Goal: Task Accomplishment & Management: Complete application form

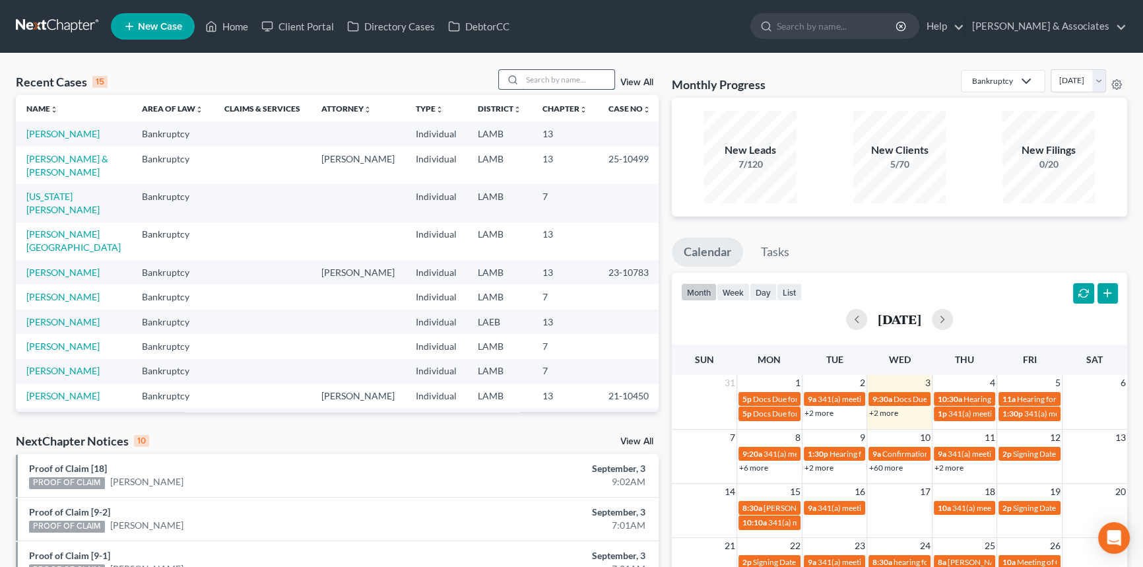
click at [547, 75] on input "search" at bounding box center [568, 79] width 92 height 19
click at [32, 198] on link "[US_STATE][PERSON_NAME]" at bounding box center [62, 203] width 73 height 24
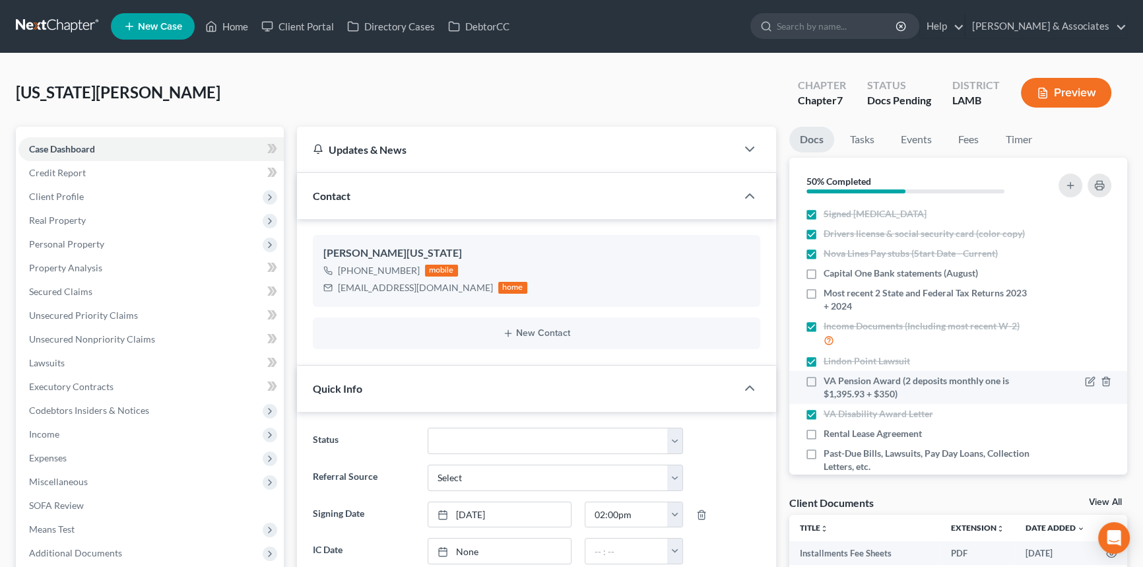
scroll to position [27, 0]
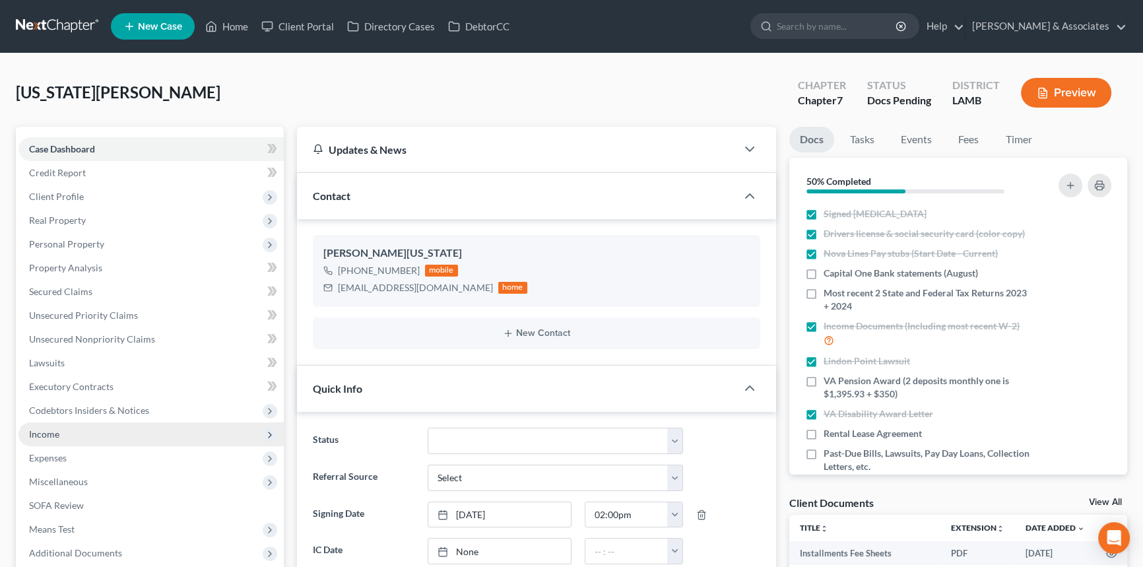
click at [125, 438] on span "Income" at bounding box center [150, 435] width 265 height 24
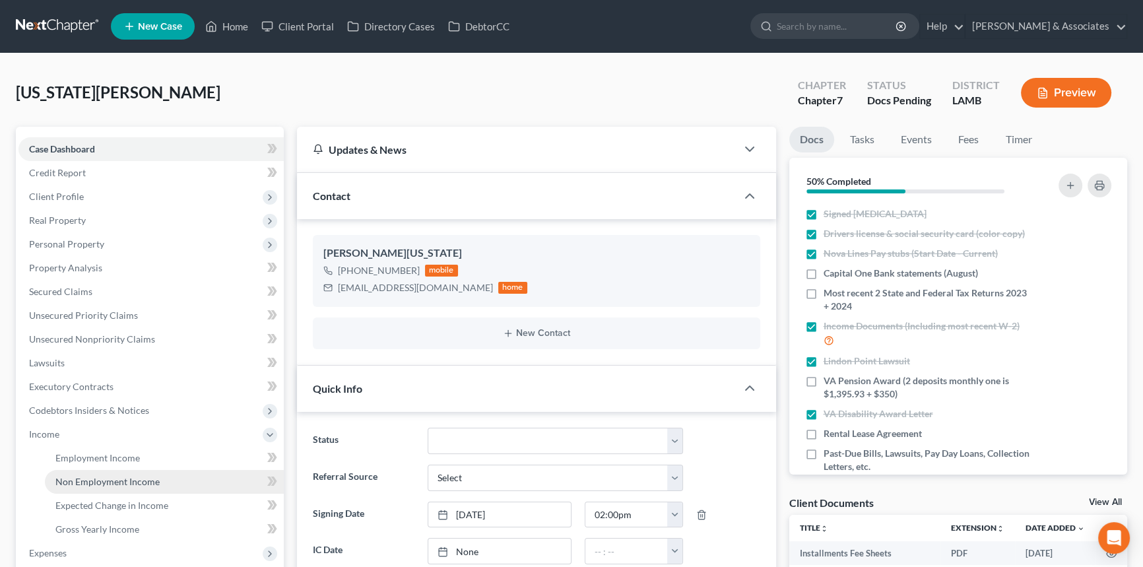
click at [109, 486] on span "Non Employment Income" at bounding box center [107, 481] width 104 height 11
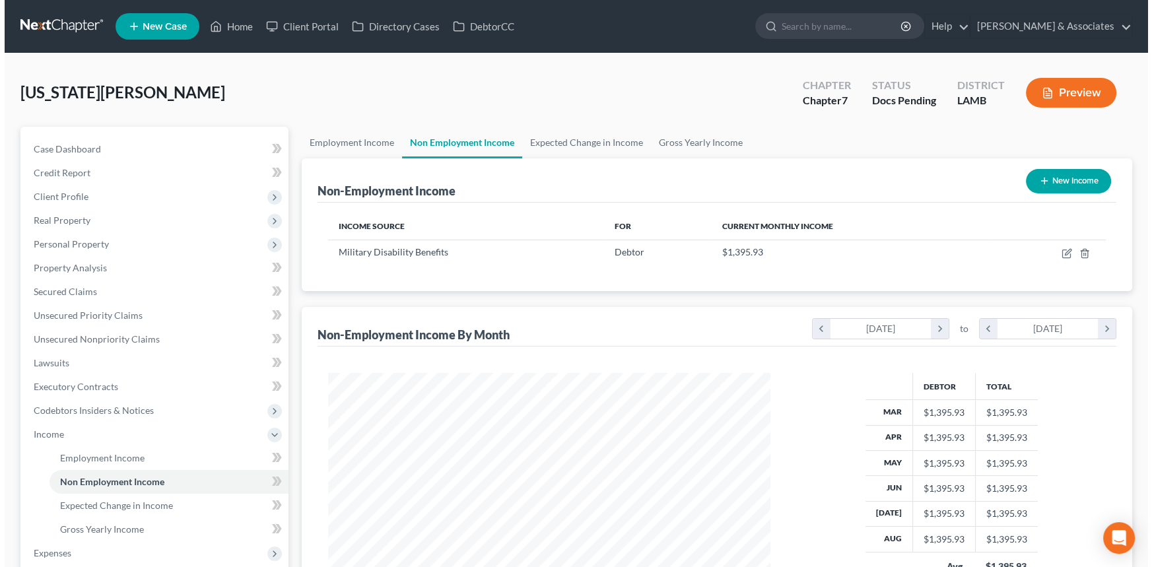
scroll to position [236, 469]
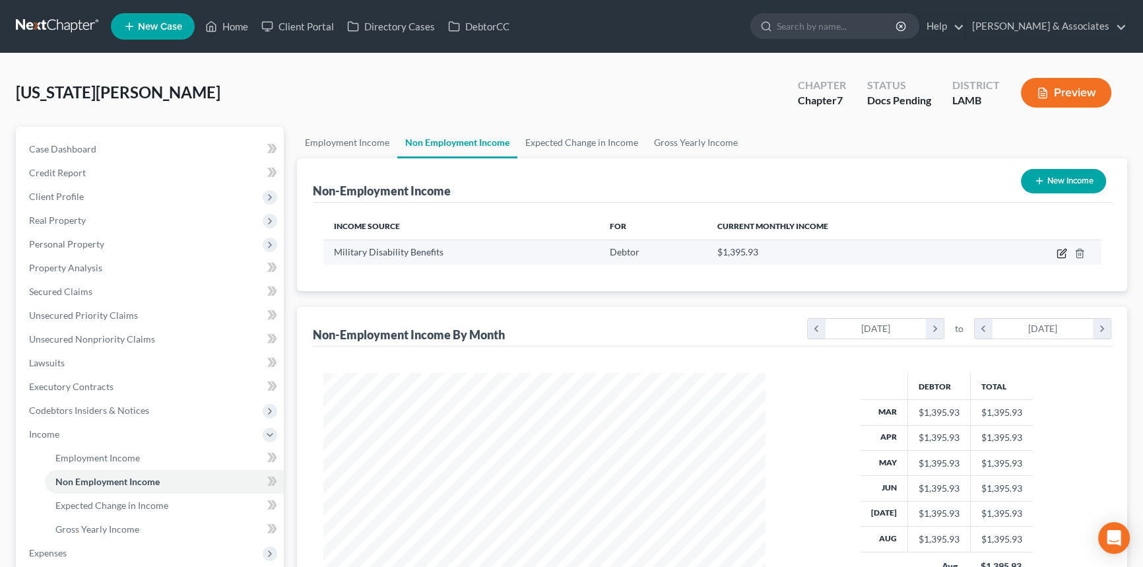
click at [1058, 250] on icon "button" at bounding box center [1062, 254] width 8 height 8
select select "12"
select select "0"
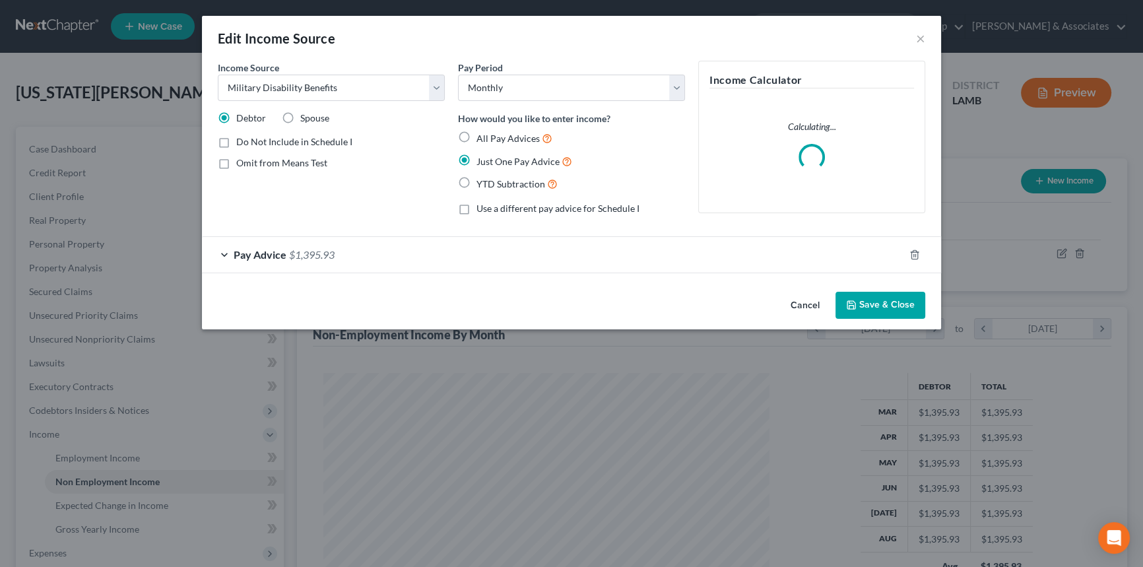
scroll to position [236, 473]
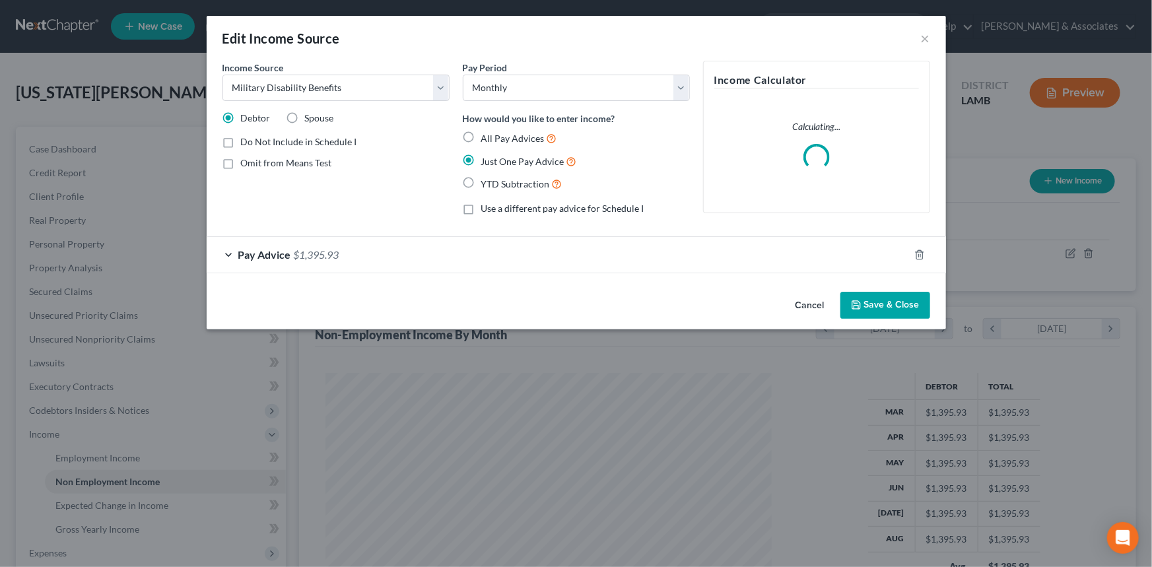
click at [370, 245] on div "Pay Advice $1,395.93" at bounding box center [558, 254] width 702 height 35
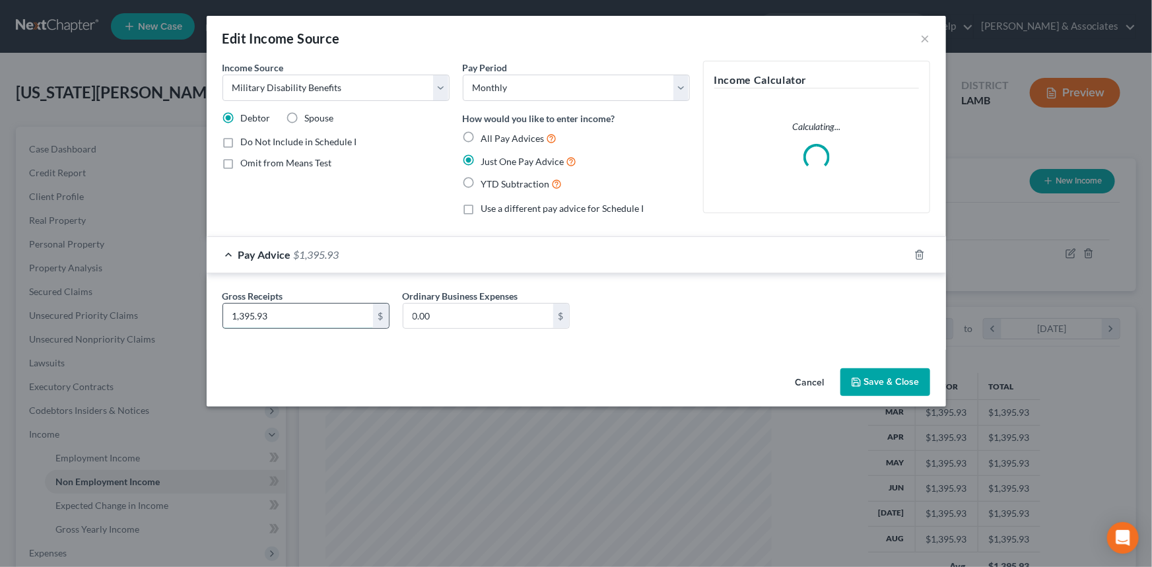
click at [334, 324] on input "1,395.93" at bounding box center [298, 316] width 150 height 25
type input "1,745.93"
click at [892, 374] on button "Save & Close" at bounding box center [885, 382] width 90 height 28
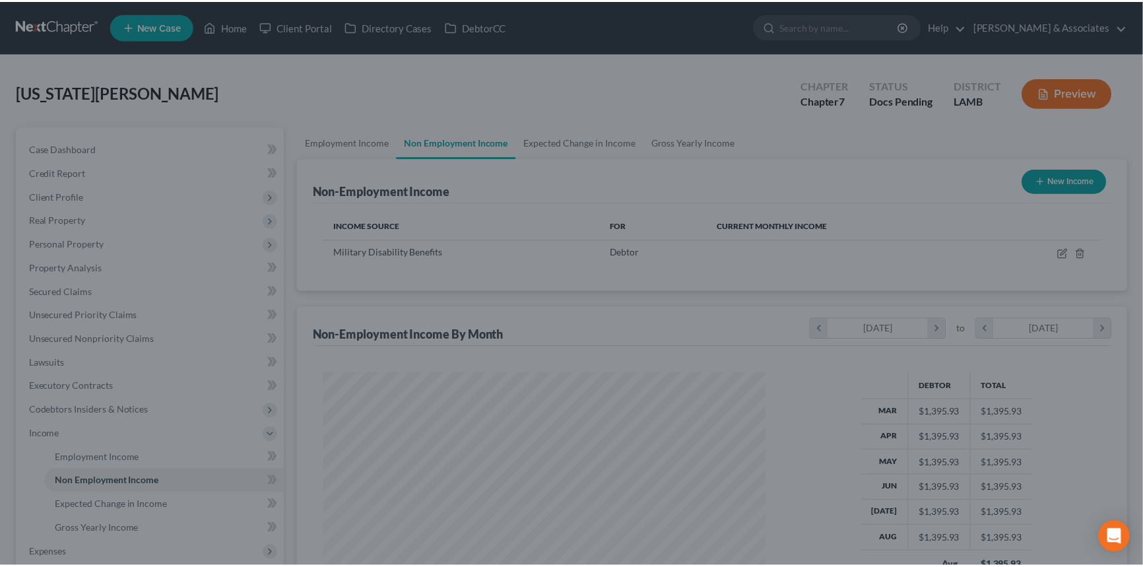
scroll to position [659975, 659743]
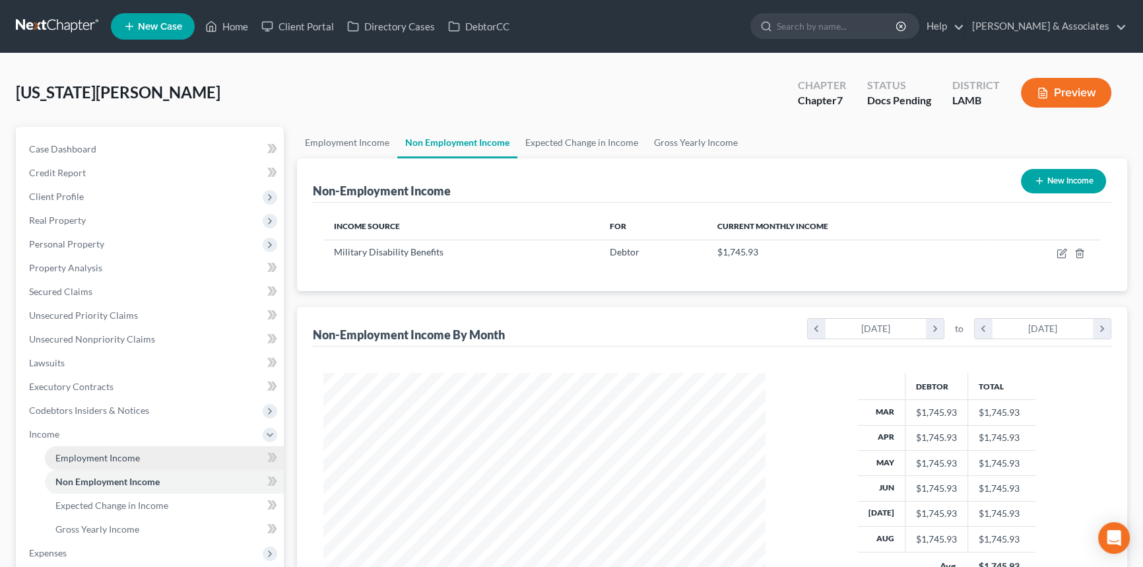
click at [131, 455] on span "Employment Income" at bounding box center [97, 457] width 85 height 11
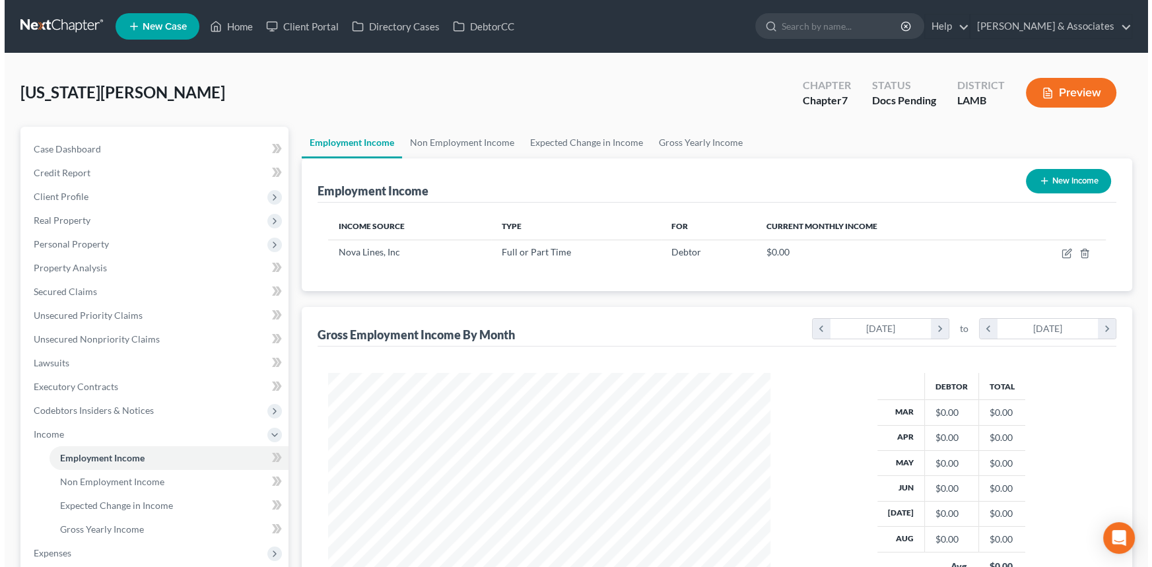
scroll to position [236, 469]
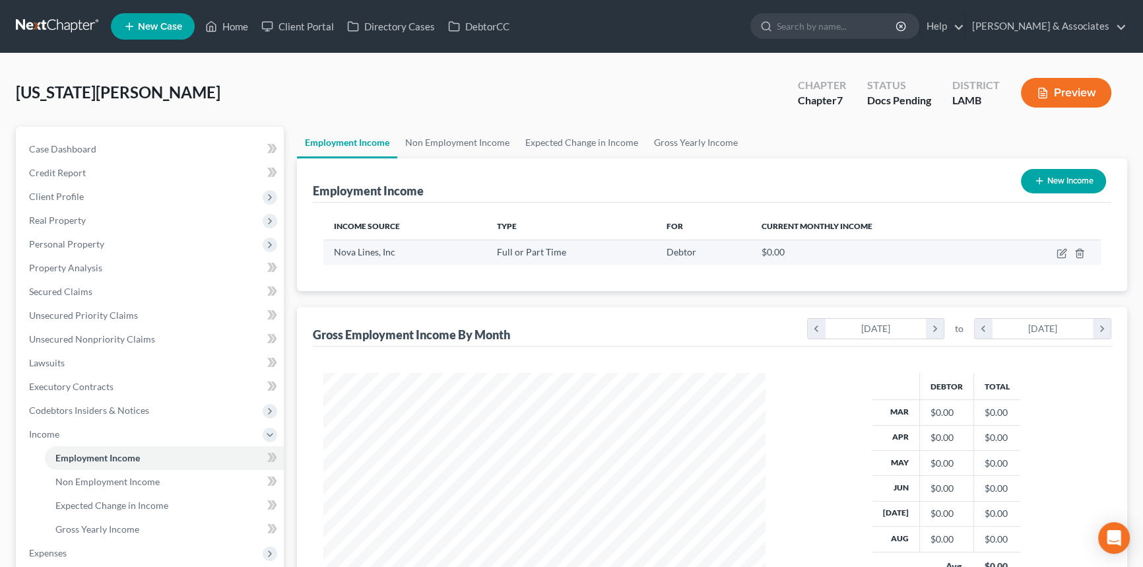
click at [1056, 251] on td at bounding box center [1050, 252] width 102 height 25
click at [1058, 251] on icon "button" at bounding box center [1062, 253] width 11 height 11
select select "0"
select select "14"
select select "3"
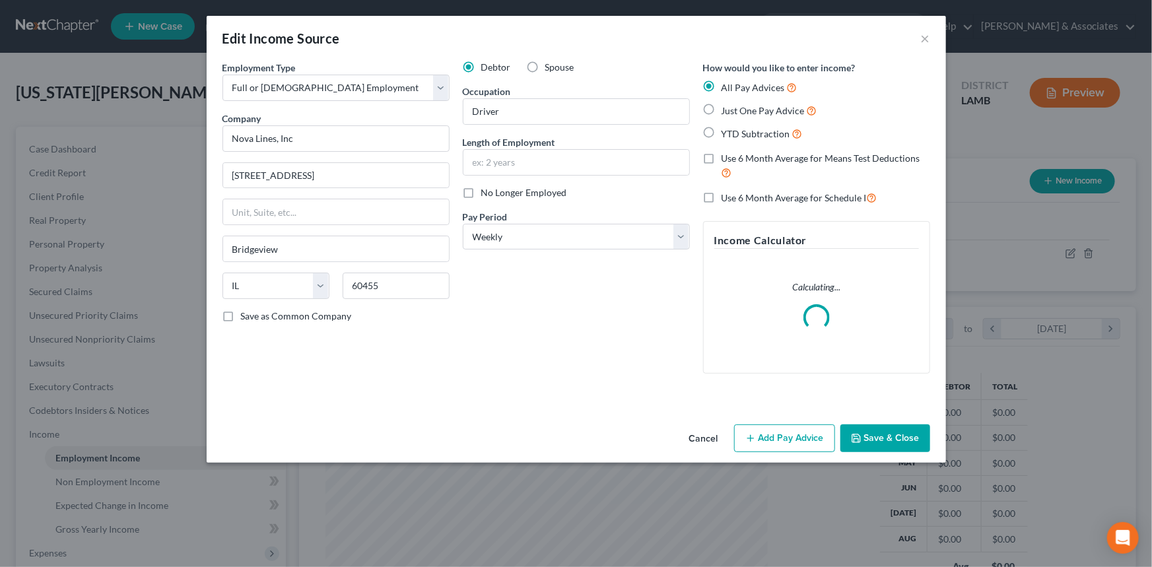
scroll to position [236, 473]
click at [795, 442] on button "Add Pay Advice" at bounding box center [784, 439] width 101 height 28
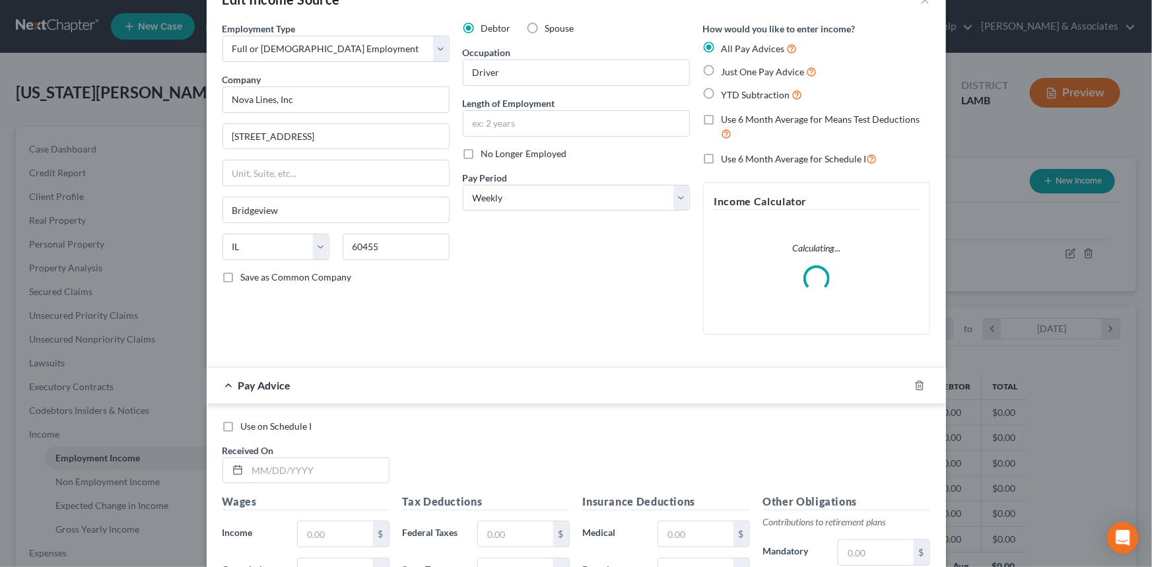
scroll to position [59, 0]
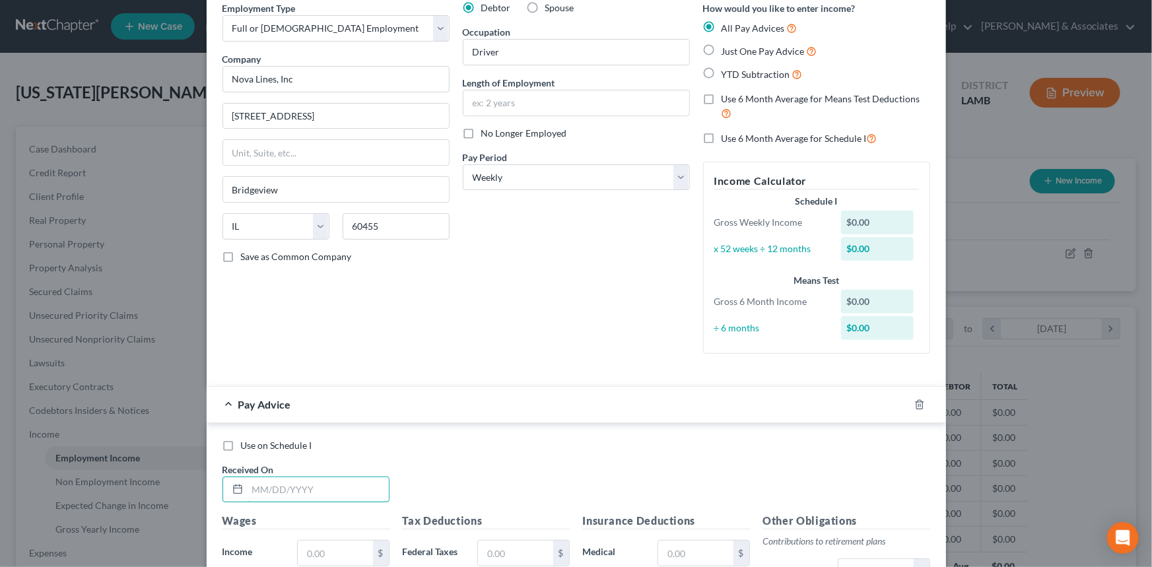
click at [294, 456] on div "Use on Schedule I Received On *" at bounding box center [576, 476] width 721 height 75
type input "[DATE]"
click at [347, 549] on input "text" at bounding box center [335, 553] width 75 height 25
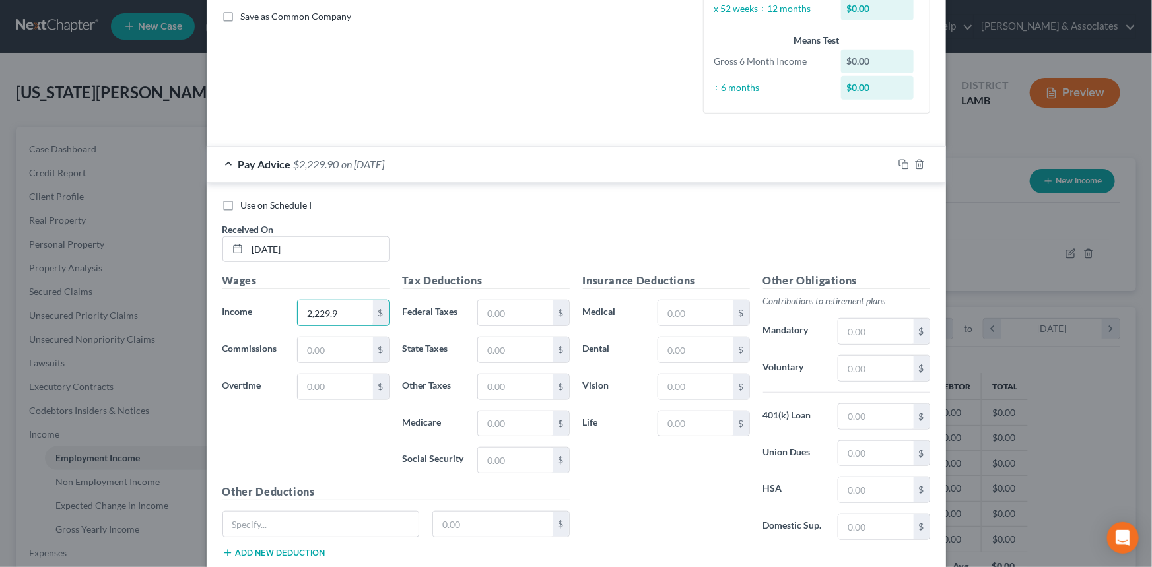
scroll to position [383, 0]
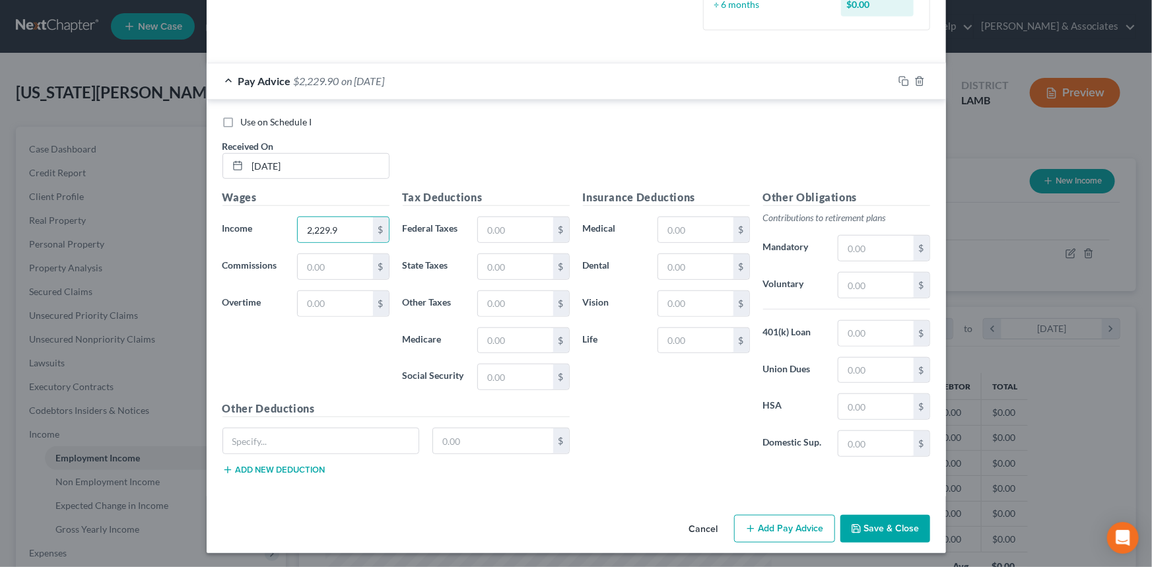
click at [798, 535] on button "Add Pay Advice" at bounding box center [784, 529] width 101 height 28
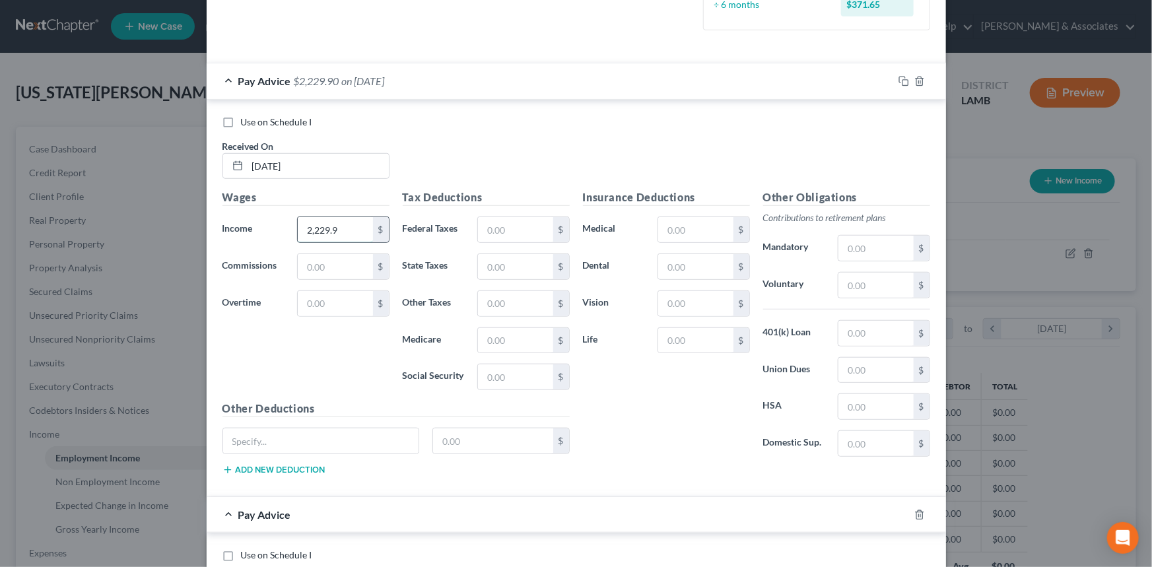
click at [324, 222] on input "2,229.9" at bounding box center [335, 229] width 75 height 25
type input "0"
click at [264, 163] on input "[DATE]" at bounding box center [318, 166] width 141 height 25
click at [324, 236] on input "0" at bounding box center [335, 229] width 75 height 25
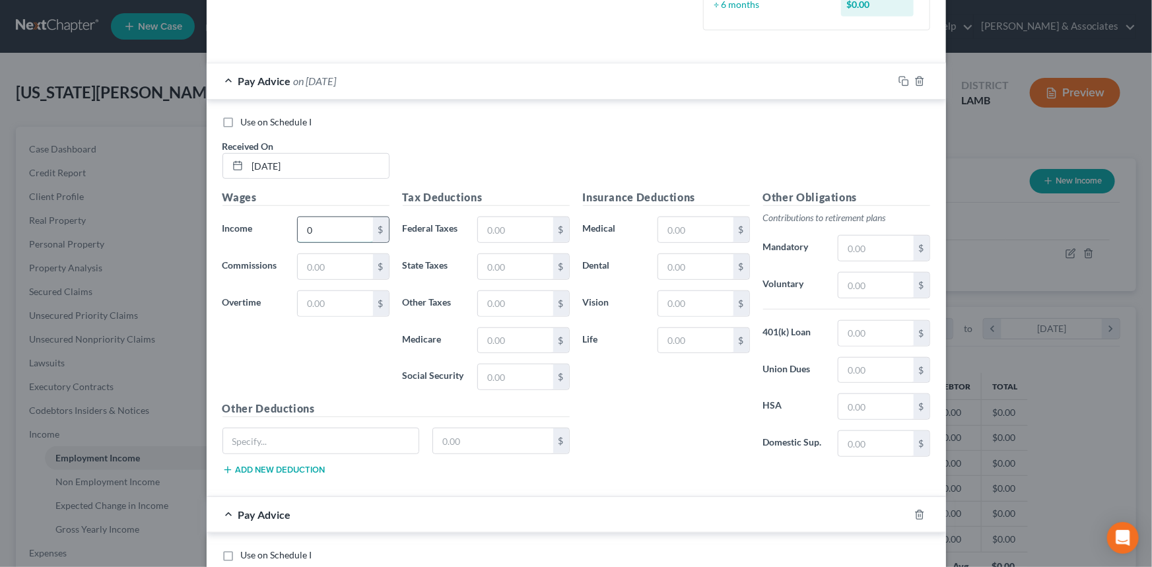
click at [324, 236] on input "0" at bounding box center [335, 229] width 75 height 25
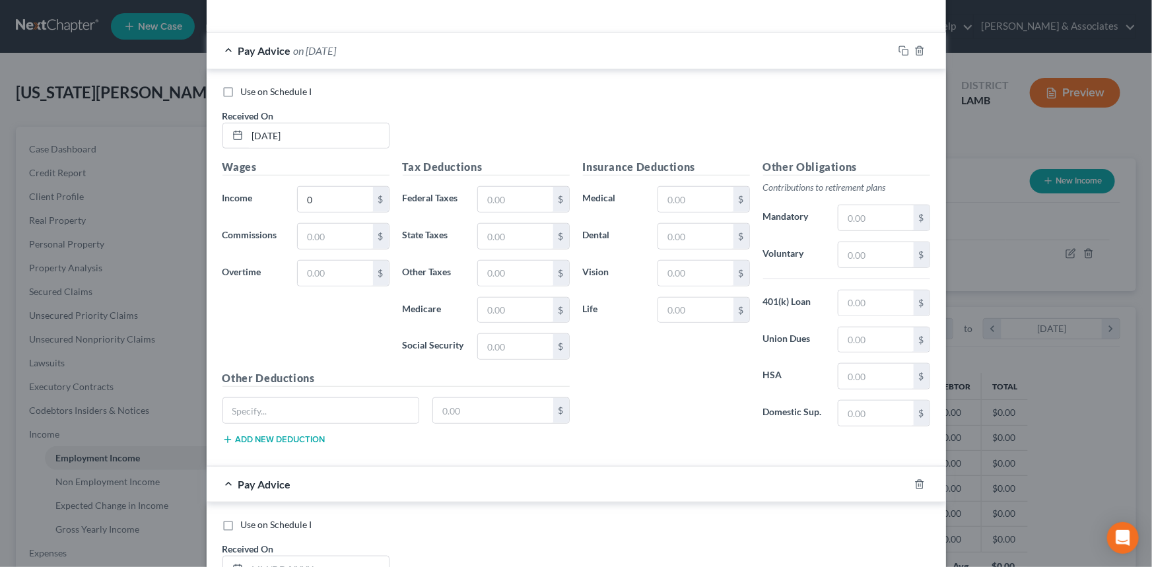
scroll to position [442, 0]
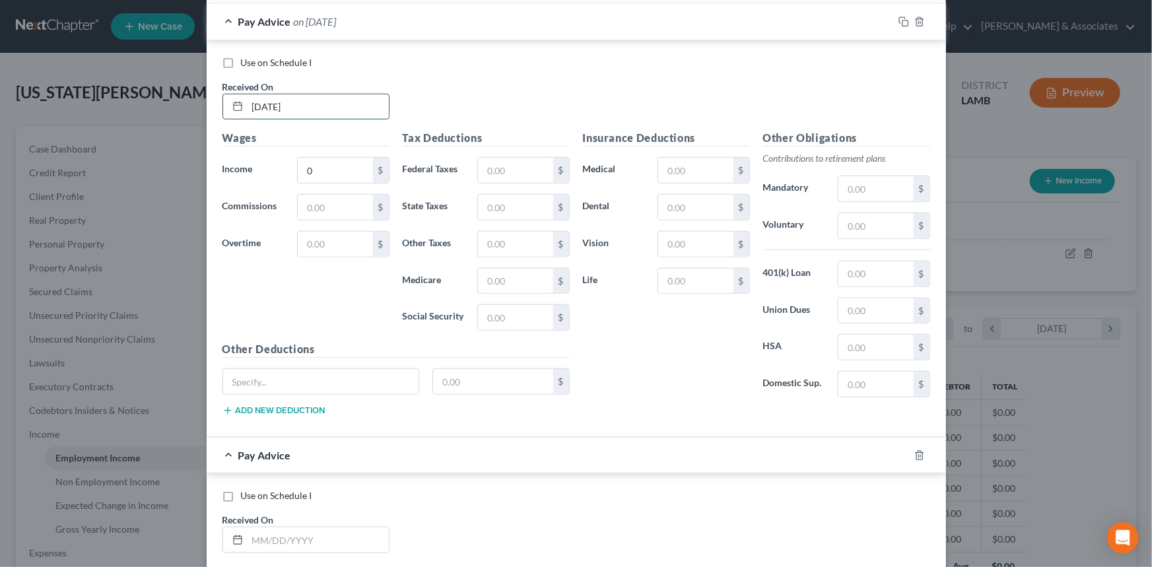
drag, startPoint x: 256, startPoint y: 104, endPoint x: 267, endPoint y: 104, distance: 11.2
click at [267, 104] on input "[DATE]" at bounding box center [318, 106] width 141 height 25
type input "[DATE]"
click at [335, 170] on input "0" at bounding box center [335, 170] width 75 height 25
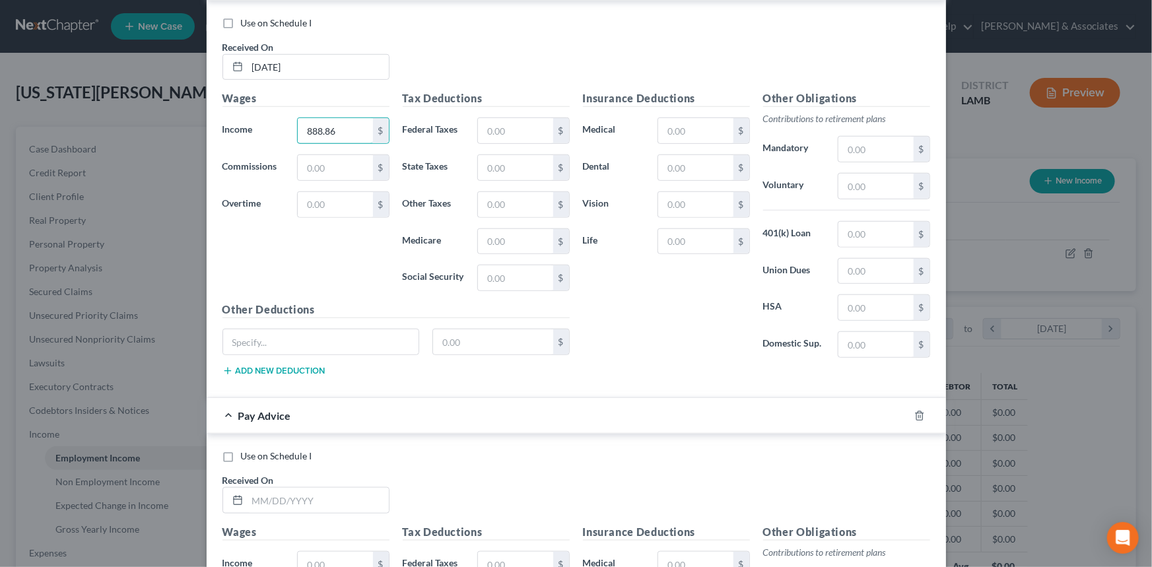
scroll to position [502, 0]
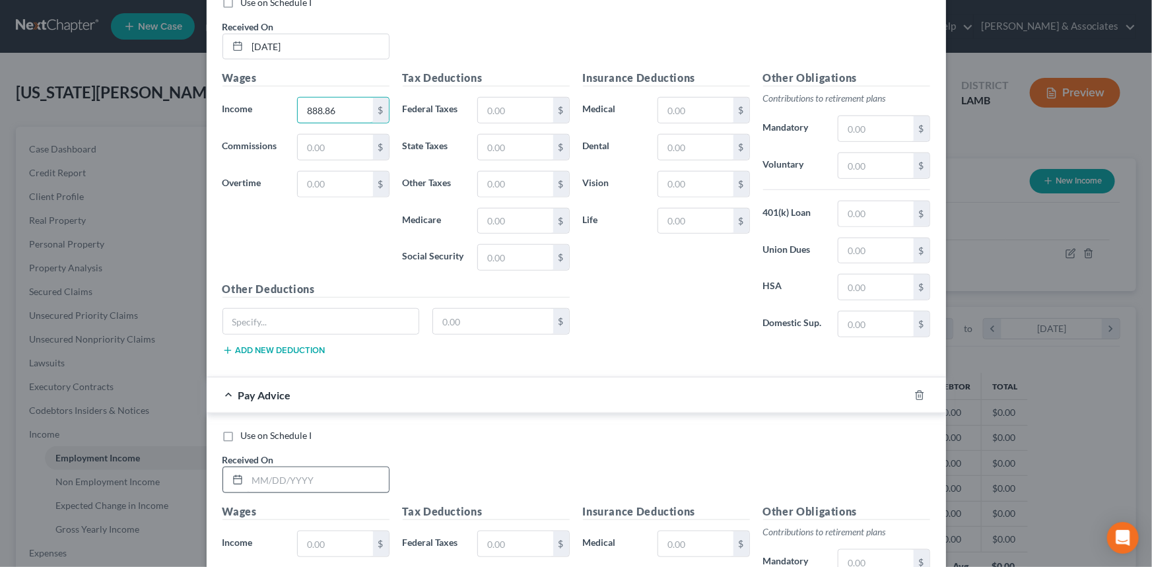
type input "888.86"
click at [265, 479] on input "text" at bounding box center [318, 479] width 141 height 25
type input "[DATE]"
click at [339, 532] on input "text" at bounding box center [335, 543] width 75 height 25
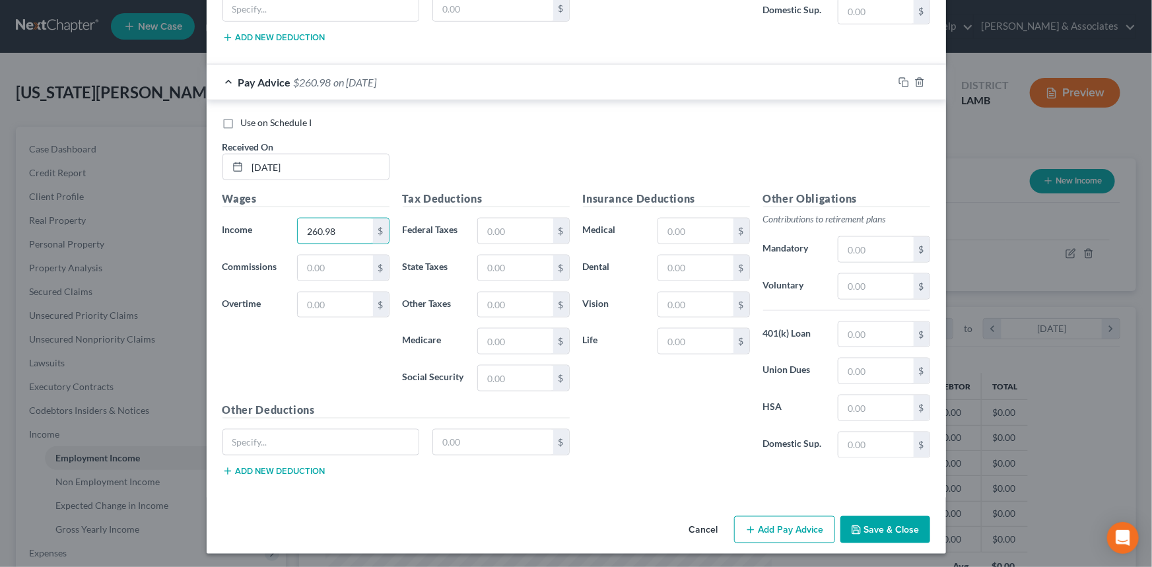
type input "260.98"
click at [778, 528] on button "Add Pay Advice" at bounding box center [784, 530] width 101 height 28
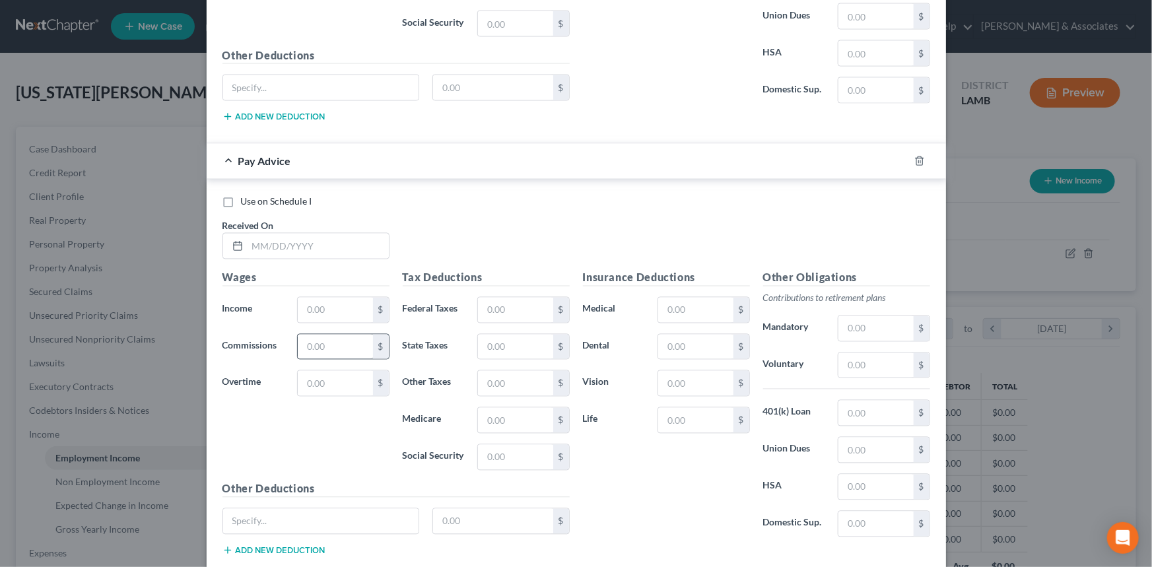
scroll to position [1175, 0]
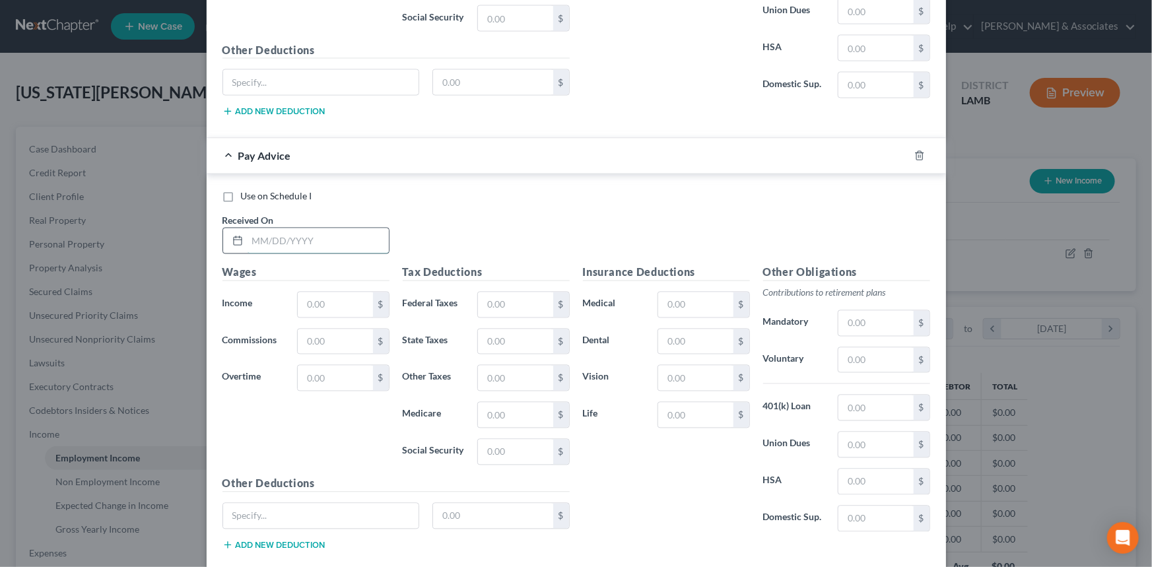
drag, startPoint x: 283, startPoint y: 234, endPoint x: 277, endPoint y: 239, distance: 7.9
click at [283, 234] on input "text" at bounding box center [318, 240] width 141 height 25
type input "[DATE]"
click at [339, 302] on input "text" at bounding box center [335, 304] width 75 height 25
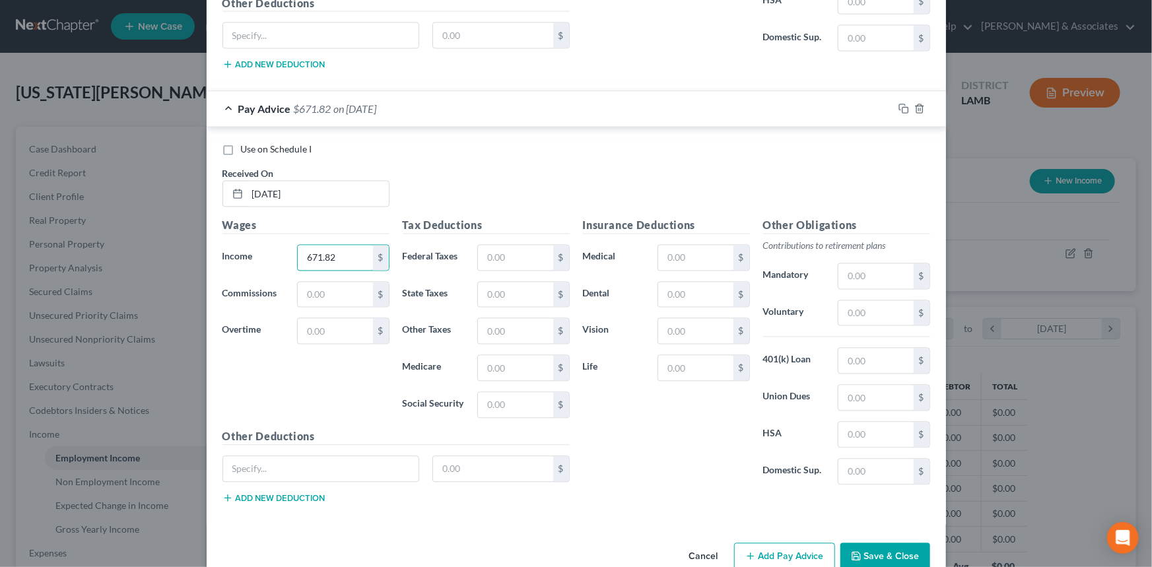
scroll to position [1248, 0]
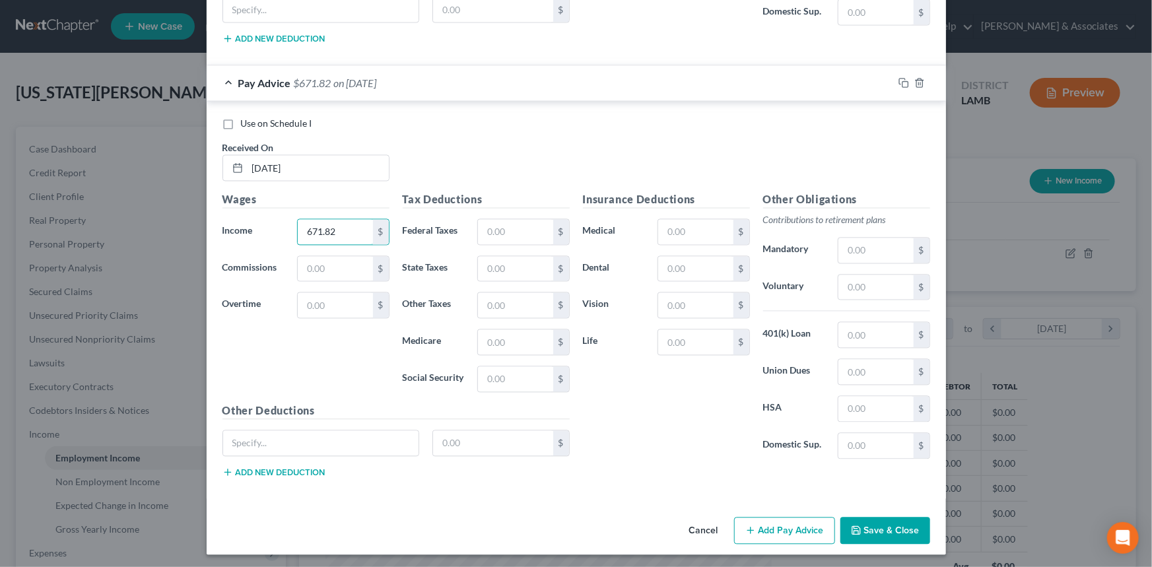
type input "671.82"
click at [802, 524] on button "Add Pay Advice" at bounding box center [784, 532] width 101 height 28
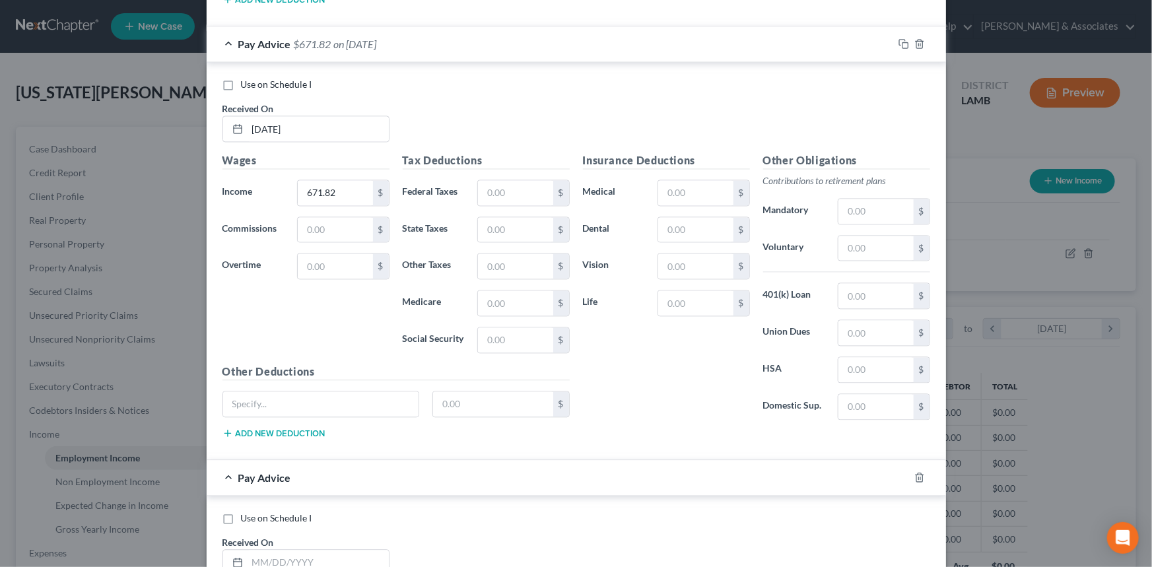
scroll to position [1307, 0]
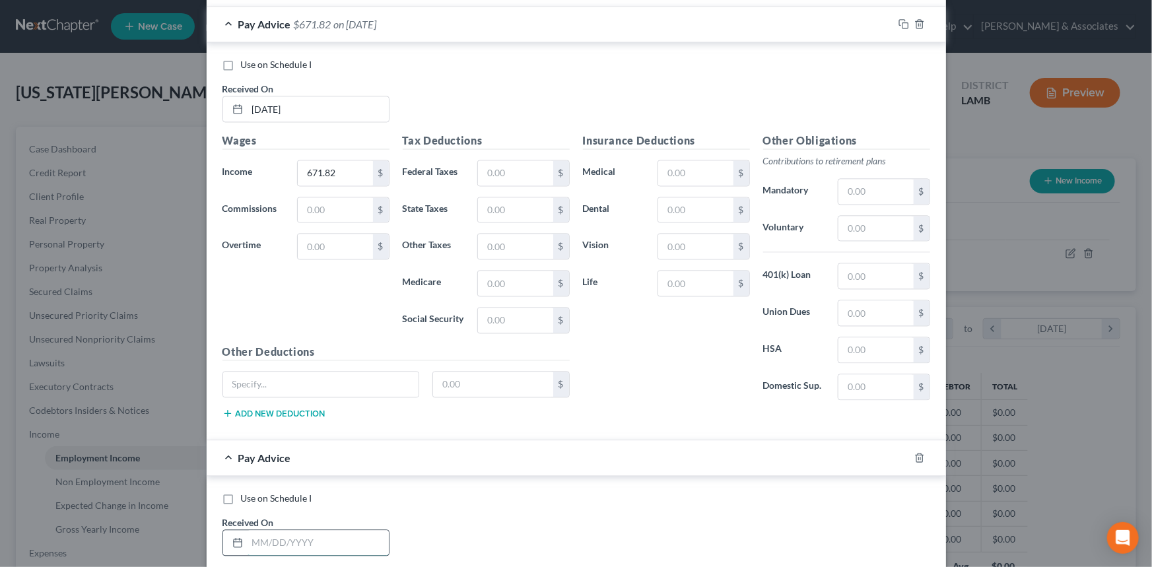
click at [313, 531] on input "text" at bounding box center [318, 542] width 141 height 25
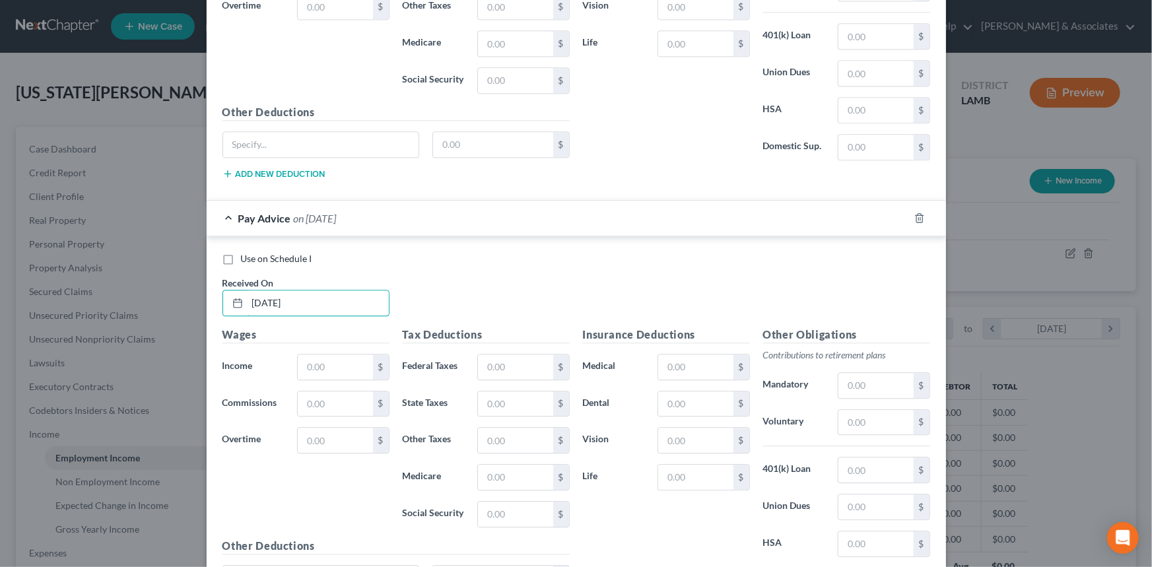
scroll to position [1548, 0]
type input "[DATE]"
click at [322, 354] on input "text" at bounding box center [335, 366] width 75 height 25
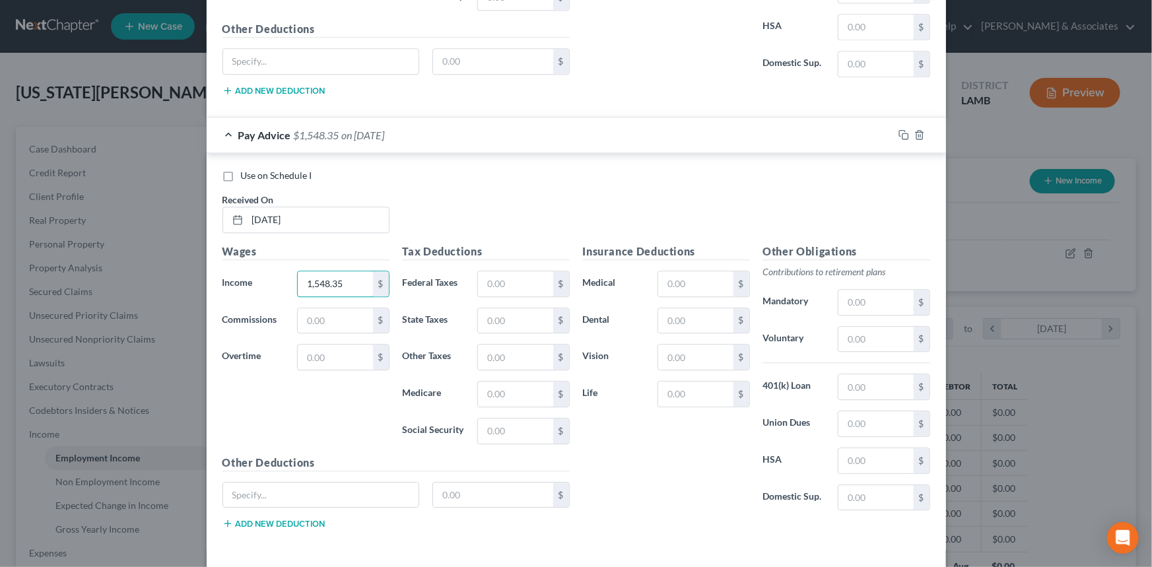
scroll to position [1680, 0]
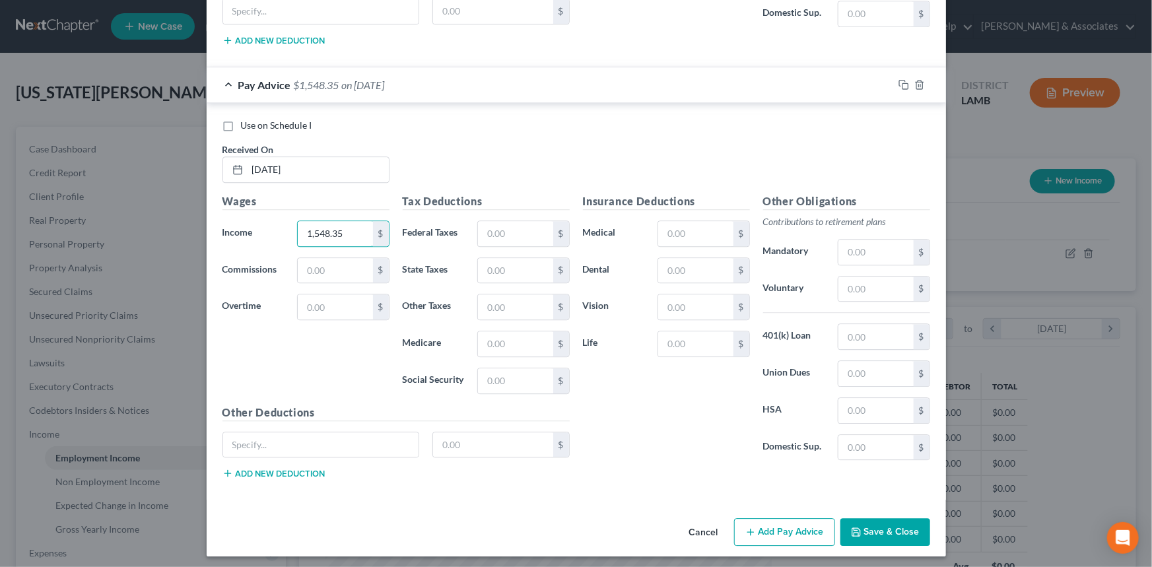
type input "1,548.35"
click at [792, 533] on button "Add Pay Advice" at bounding box center [784, 532] width 101 height 28
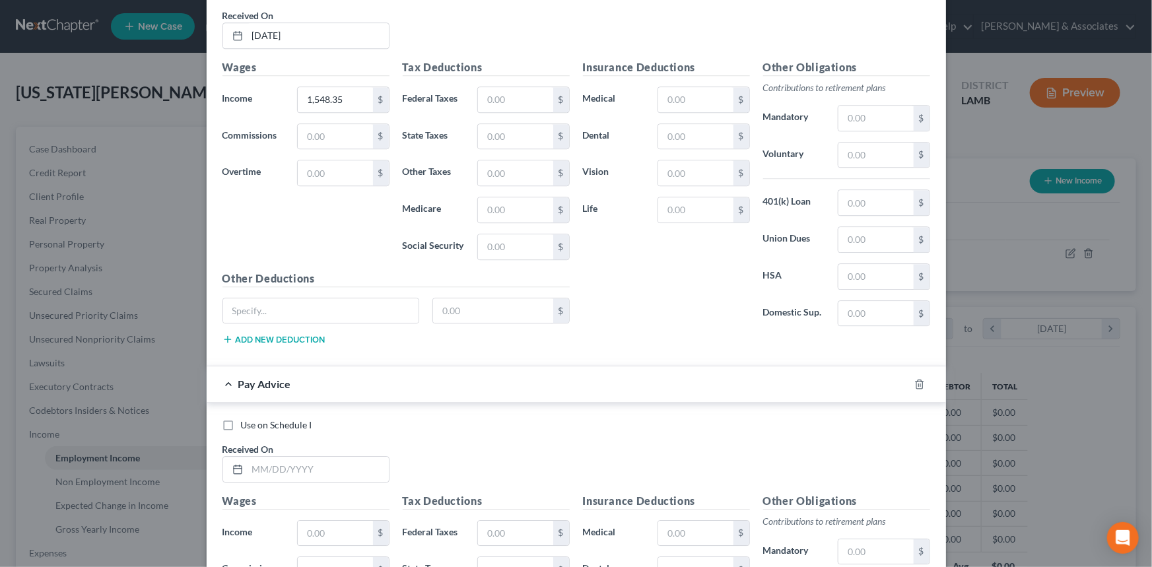
scroll to position [2113, 0]
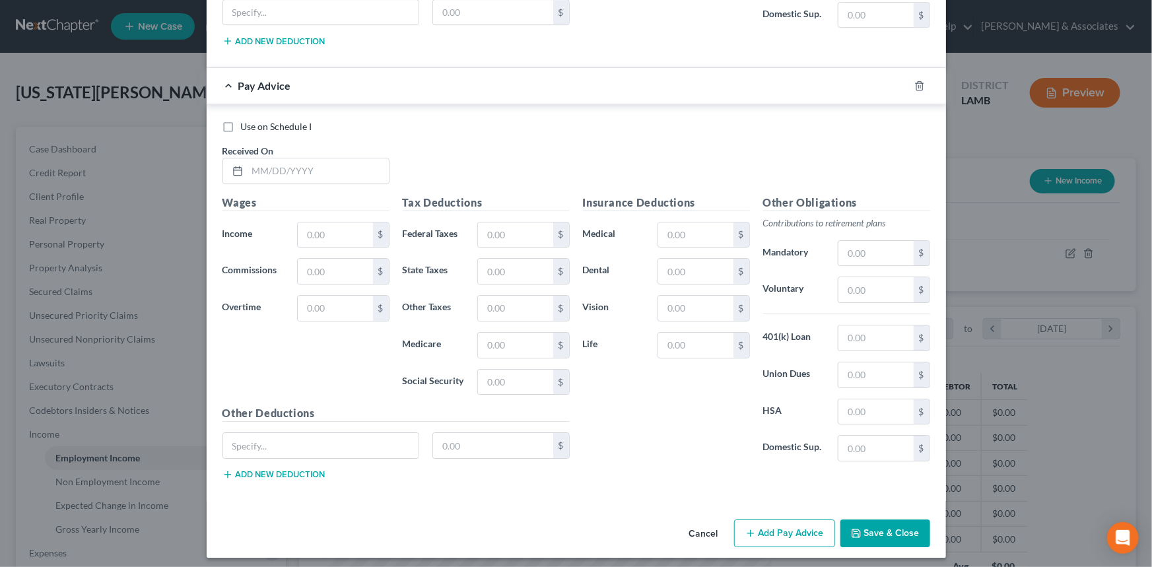
click at [283, 149] on div "Received On *" at bounding box center [306, 164] width 180 height 40
click at [290, 165] on input "text" at bounding box center [318, 170] width 141 height 25
type input "[DATE]"
click at [332, 232] on input "text" at bounding box center [335, 234] width 75 height 25
type input "2,546.56"
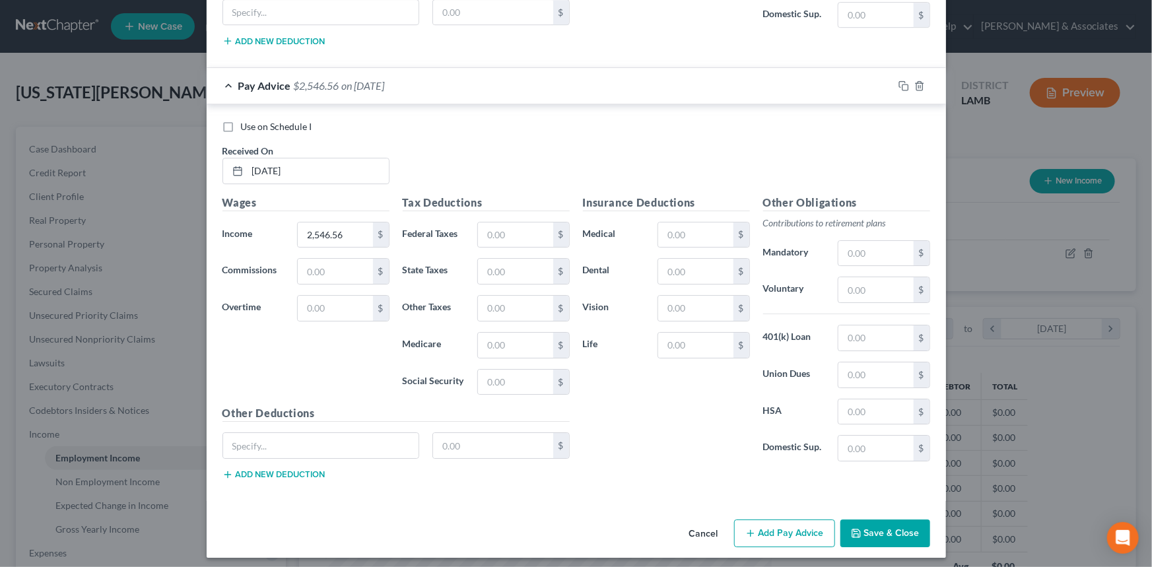
click at [769, 522] on button "Add Pay Advice" at bounding box center [784, 534] width 101 height 28
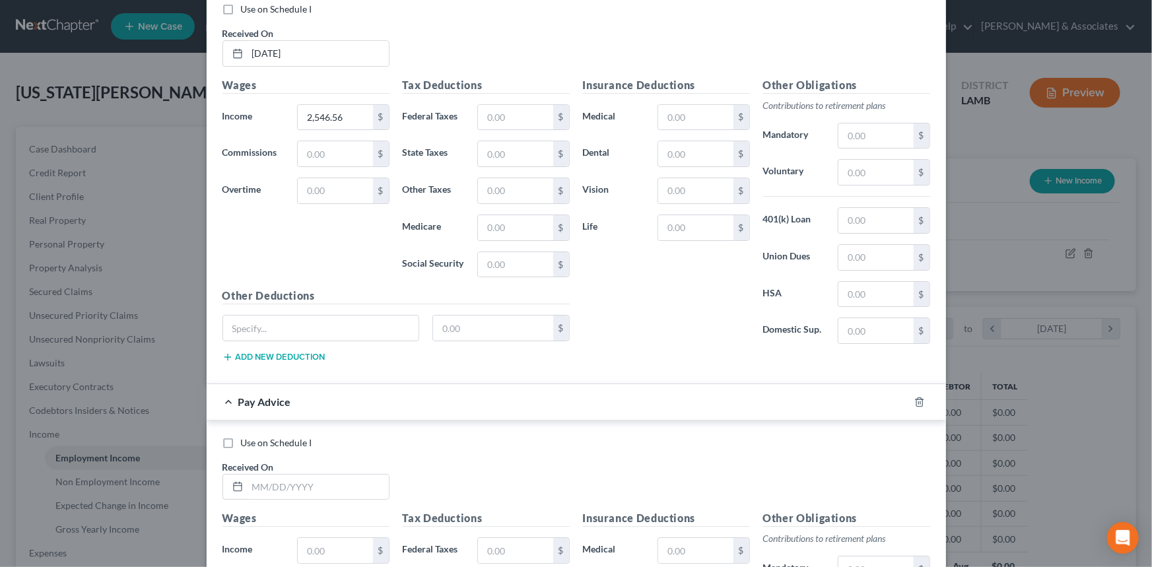
scroll to position [2232, 0]
click at [299, 473] on input "text" at bounding box center [318, 485] width 141 height 25
type input "[DATE]"
click at [349, 536] on input "text" at bounding box center [335, 548] width 75 height 25
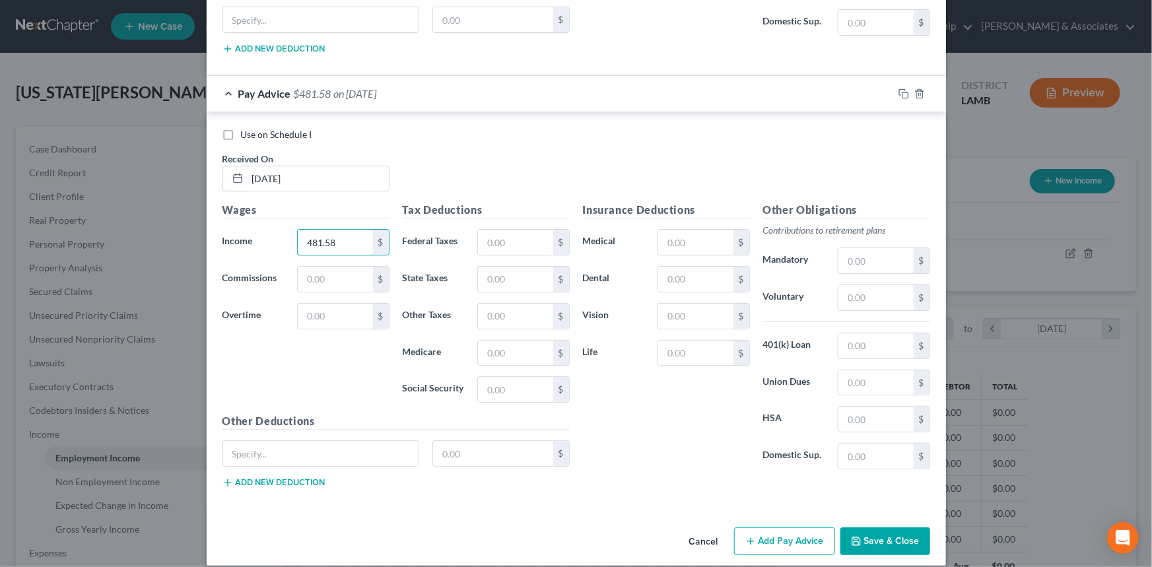
scroll to position [2545, 0]
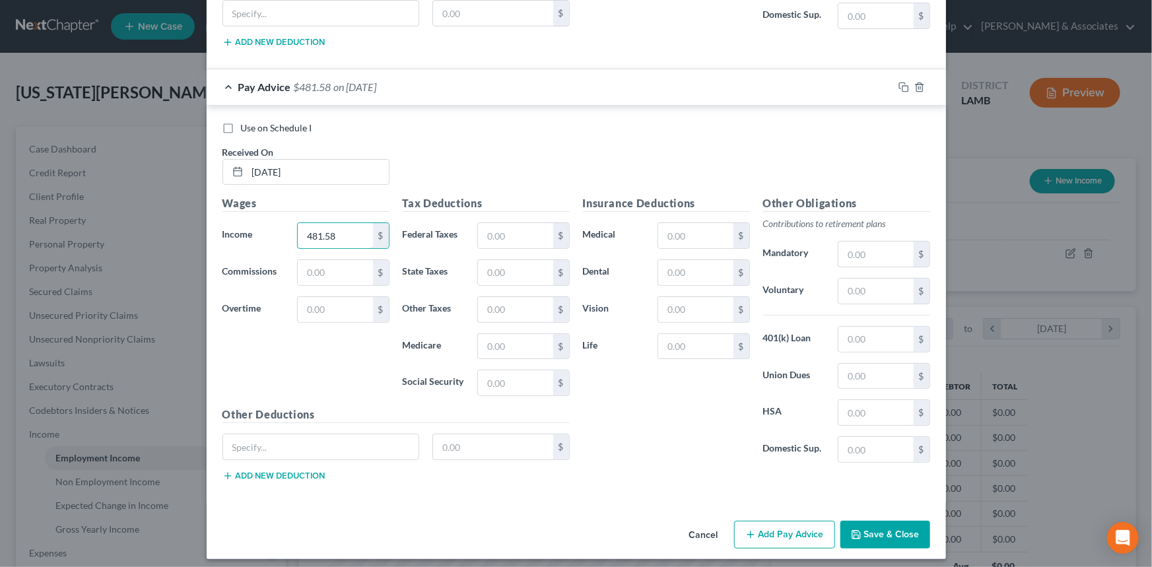
type input "481.58"
click at [778, 534] on button "Add Pay Advice" at bounding box center [784, 535] width 101 height 28
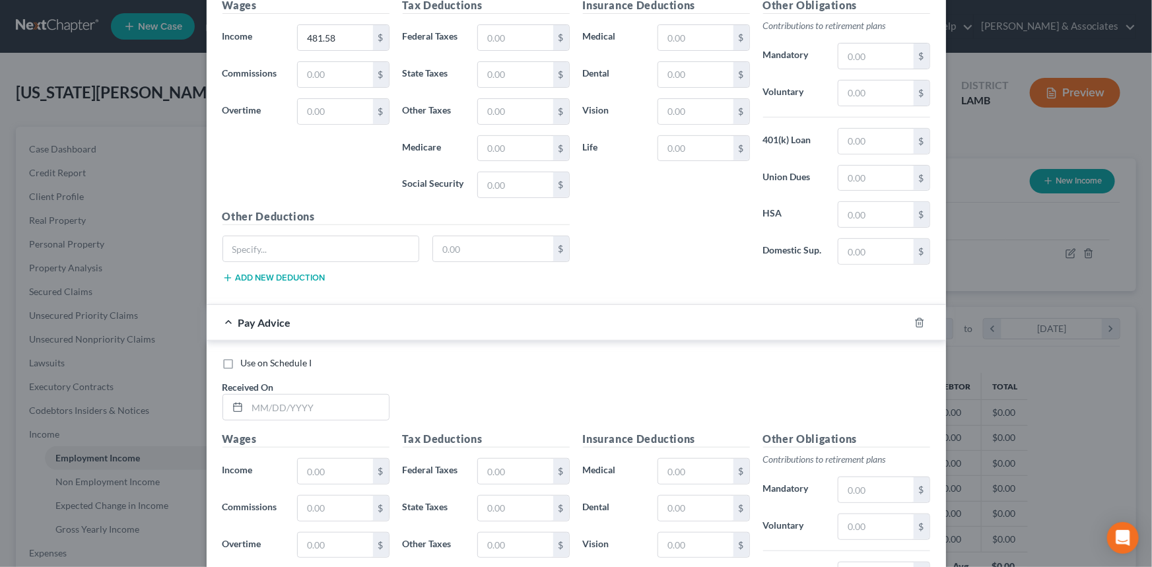
scroll to position [2965, 0]
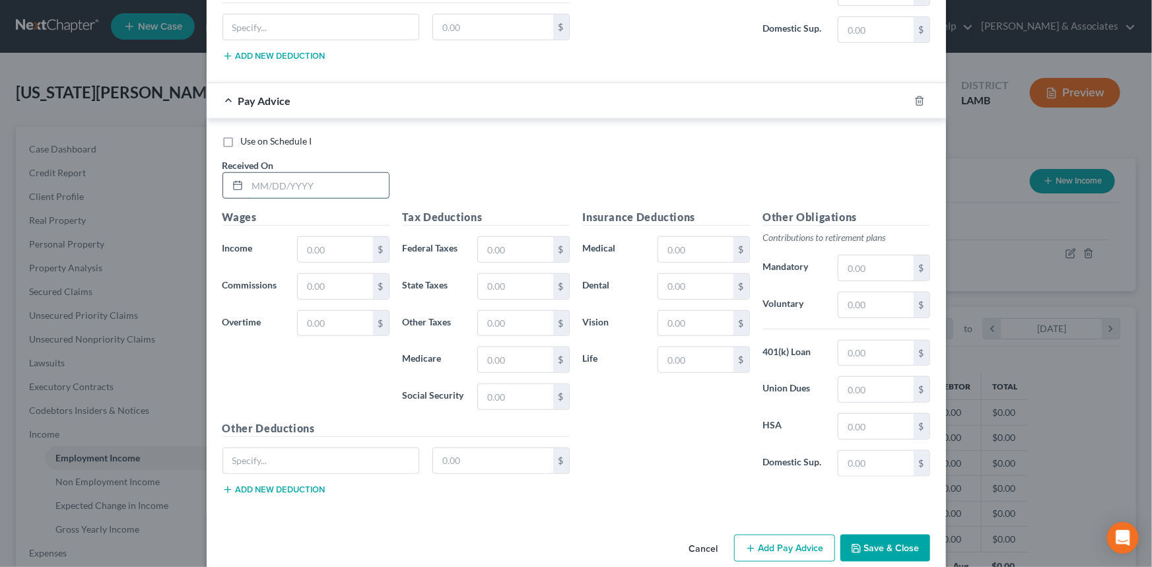
click at [304, 185] on input "text" at bounding box center [318, 185] width 141 height 25
type input "[DATE]"
click at [352, 238] on input "text" at bounding box center [335, 249] width 75 height 25
type input "1,059.17"
click at [776, 542] on button "Add Pay Advice" at bounding box center [784, 549] width 101 height 28
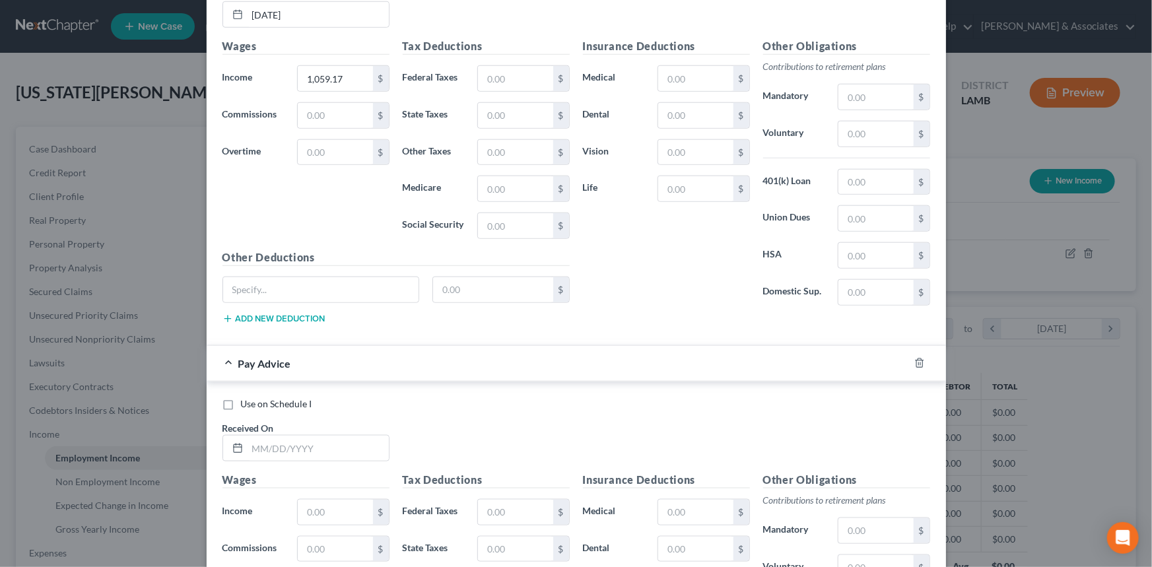
scroll to position [3205, 0]
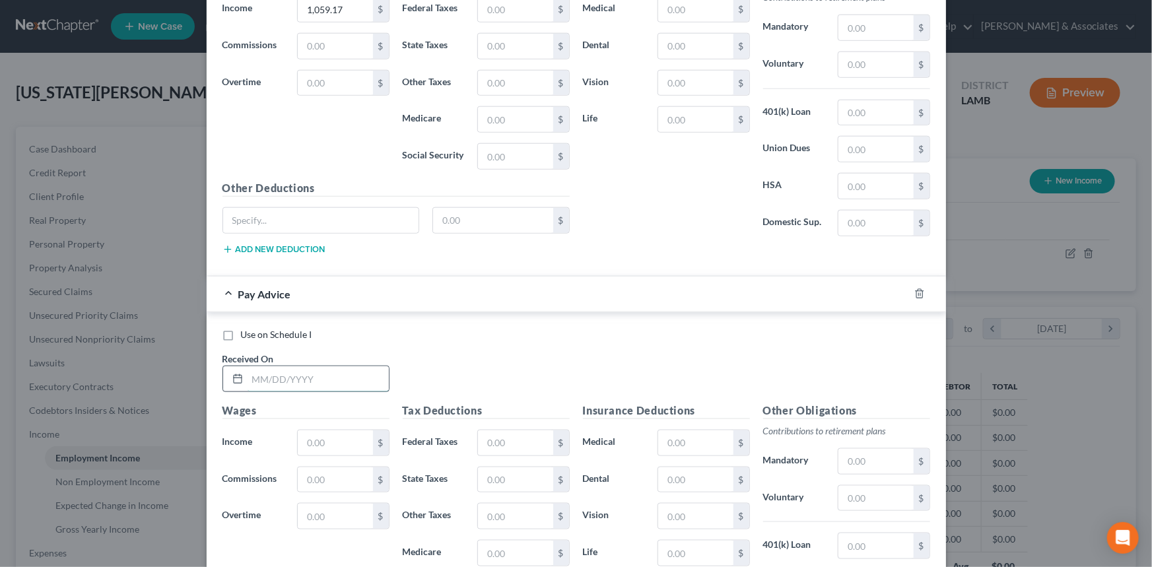
click at [261, 374] on input "text" at bounding box center [318, 378] width 141 height 25
type input "[DATE]"
click at [326, 432] on input "text" at bounding box center [335, 442] width 75 height 25
type input "3,297.66"
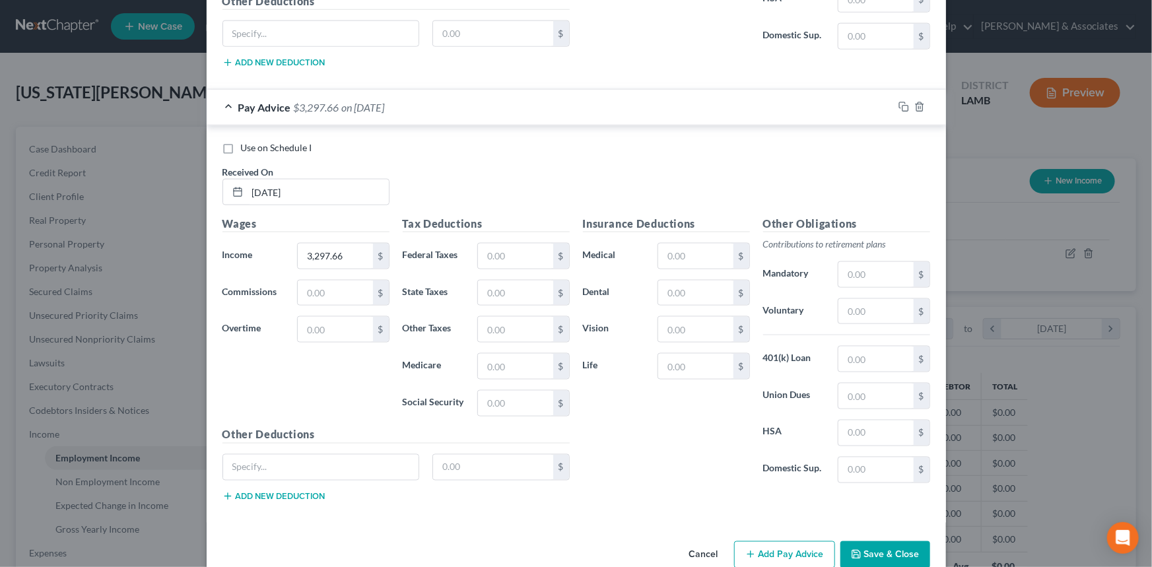
scroll to position [3410, 0]
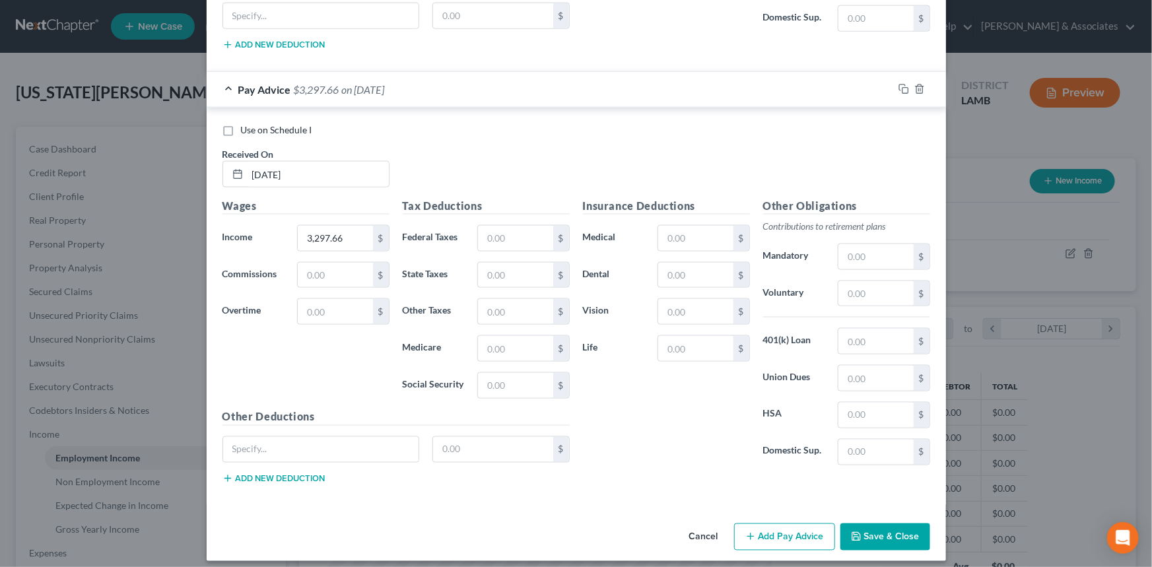
click at [875, 524] on button "Save & Close" at bounding box center [885, 538] width 90 height 28
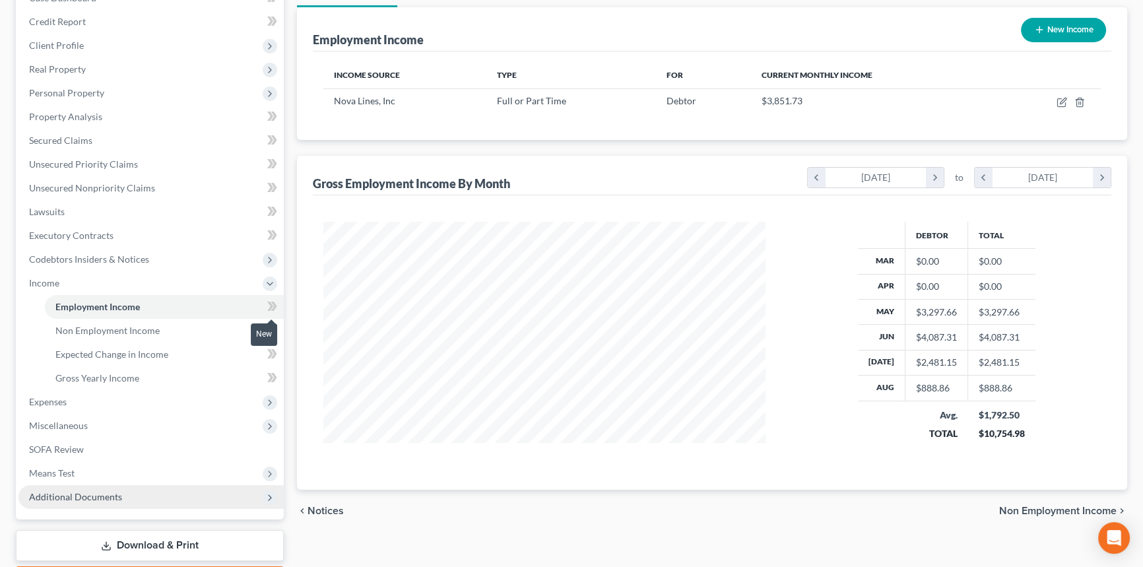
scroll to position [228, 0]
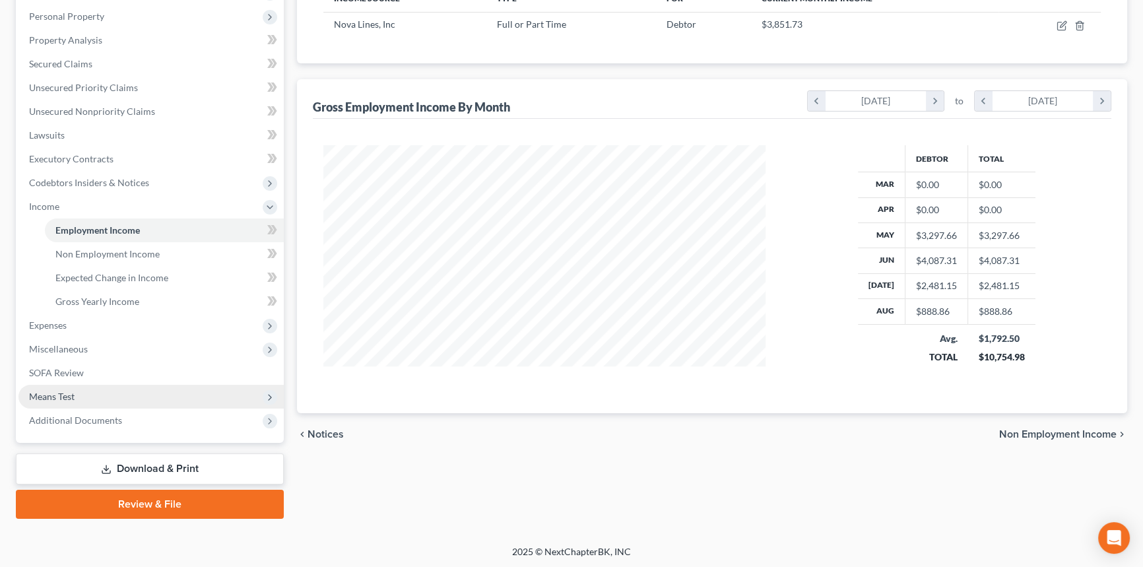
click at [125, 392] on span "Means Test" at bounding box center [150, 397] width 265 height 24
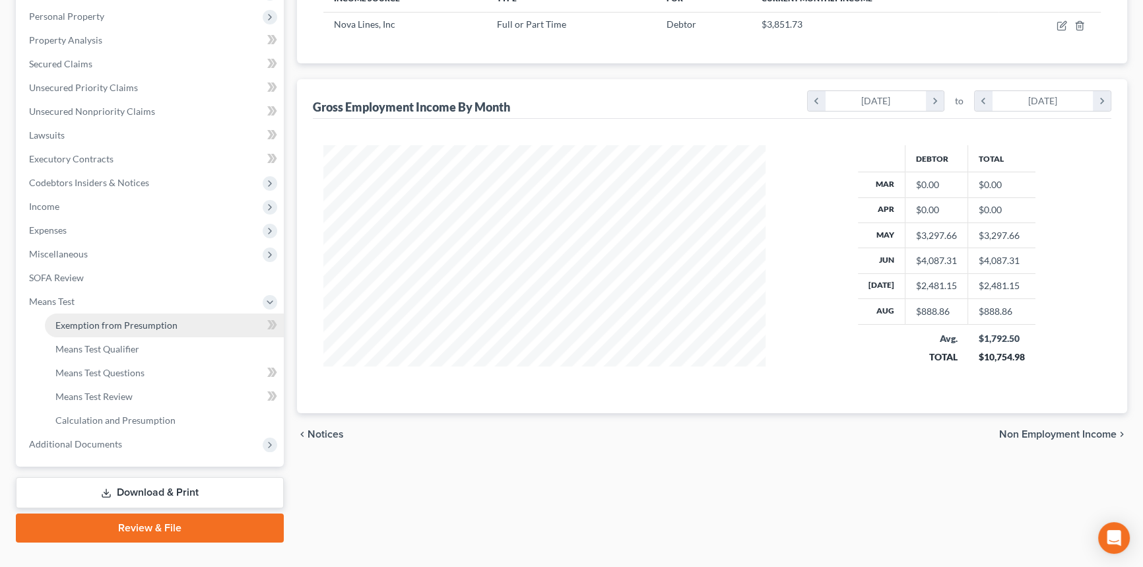
click at [151, 325] on span "Exemption from Presumption" at bounding box center [116, 325] width 122 height 11
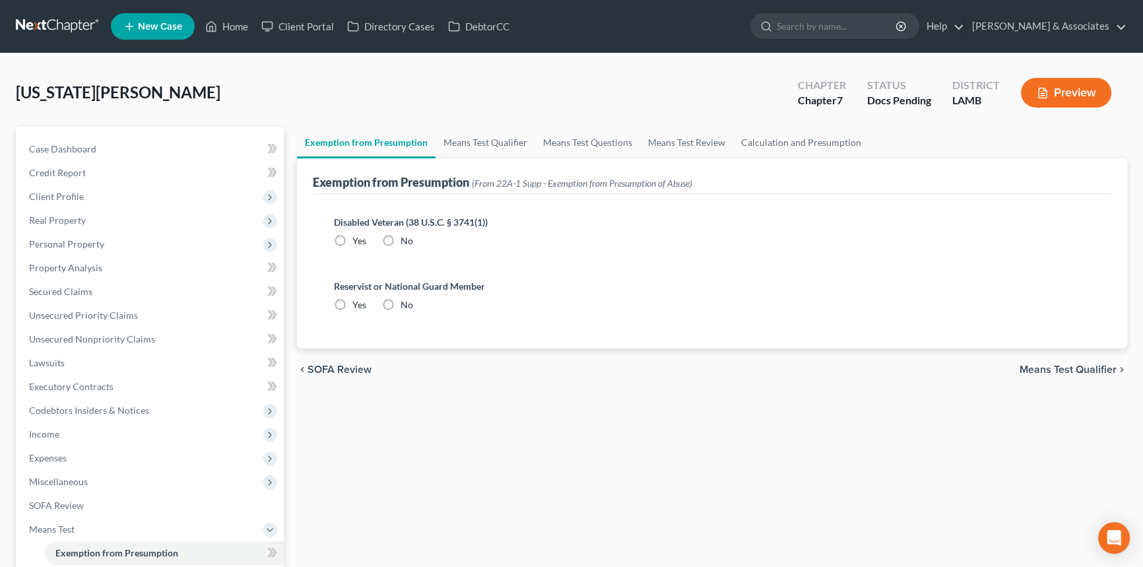
click at [353, 243] on label "Yes" at bounding box center [360, 240] width 14 height 13
click at [358, 243] on input "Yes" at bounding box center [362, 238] width 9 height 9
radio input "true"
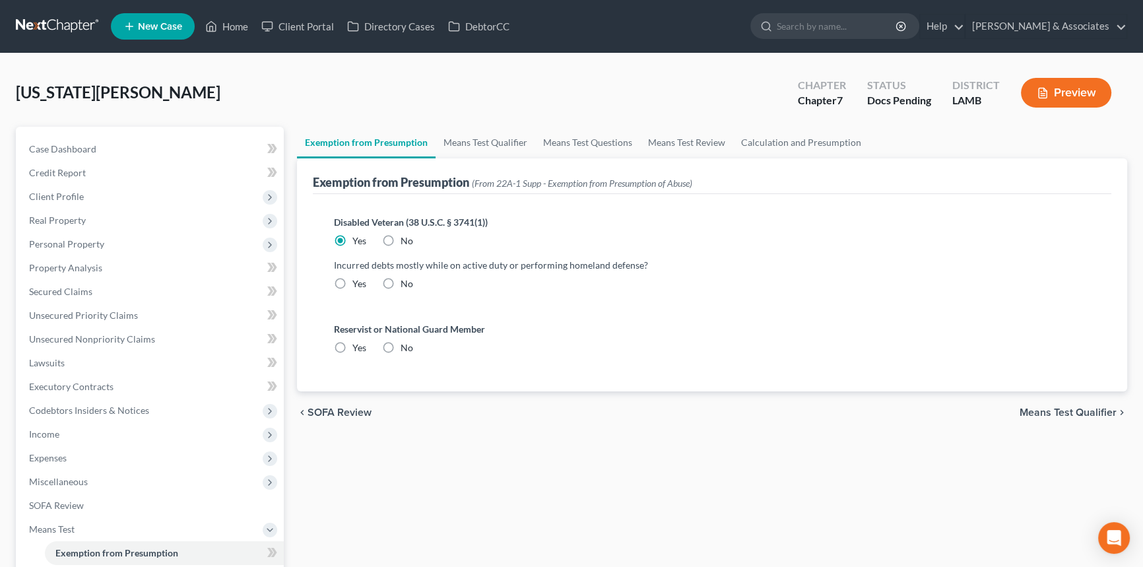
click at [401, 283] on label "No" at bounding box center [407, 283] width 13 height 13
click at [406, 283] on input "No" at bounding box center [410, 281] width 9 height 9
radio input "true"
click at [397, 361] on div "Reservist or National Guard Member Yes No" at bounding box center [713, 344] width 778 height 64
click at [401, 349] on label "No" at bounding box center [407, 347] width 13 height 13
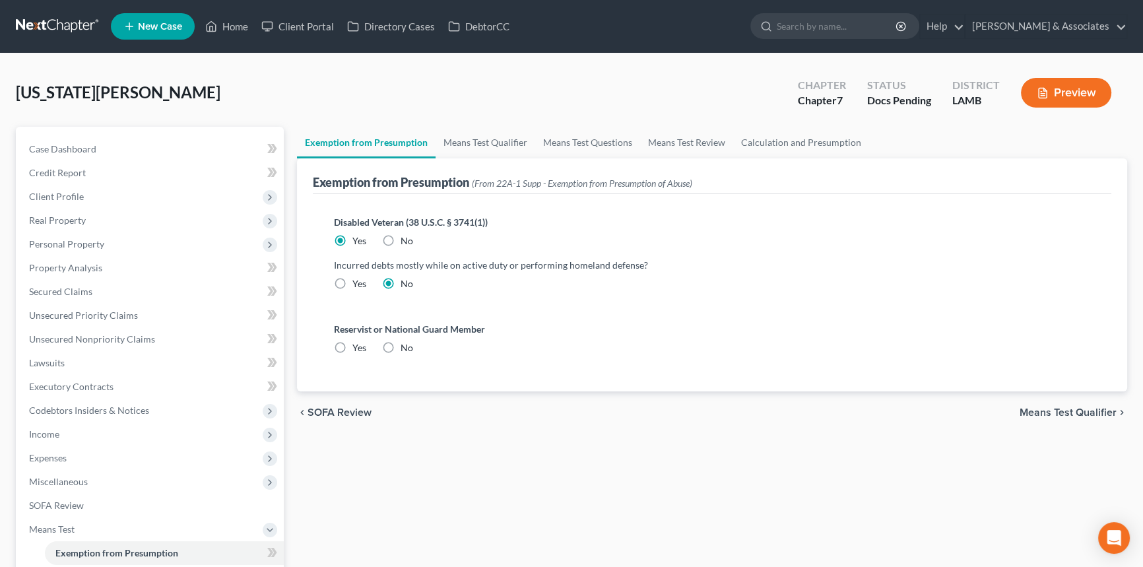
click at [406, 349] on input "No" at bounding box center [410, 345] width 9 height 9
radio input "true"
click at [1106, 416] on span "Means Test Qualifier" at bounding box center [1068, 412] width 97 height 11
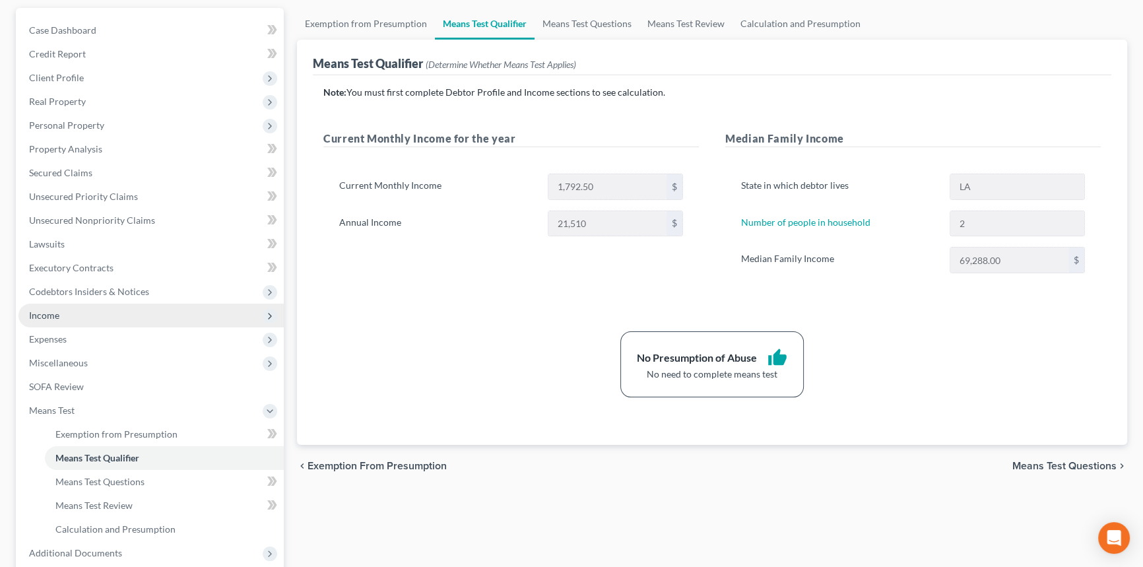
scroll to position [119, 0]
click at [50, 303] on span "Income" at bounding box center [150, 315] width 265 height 24
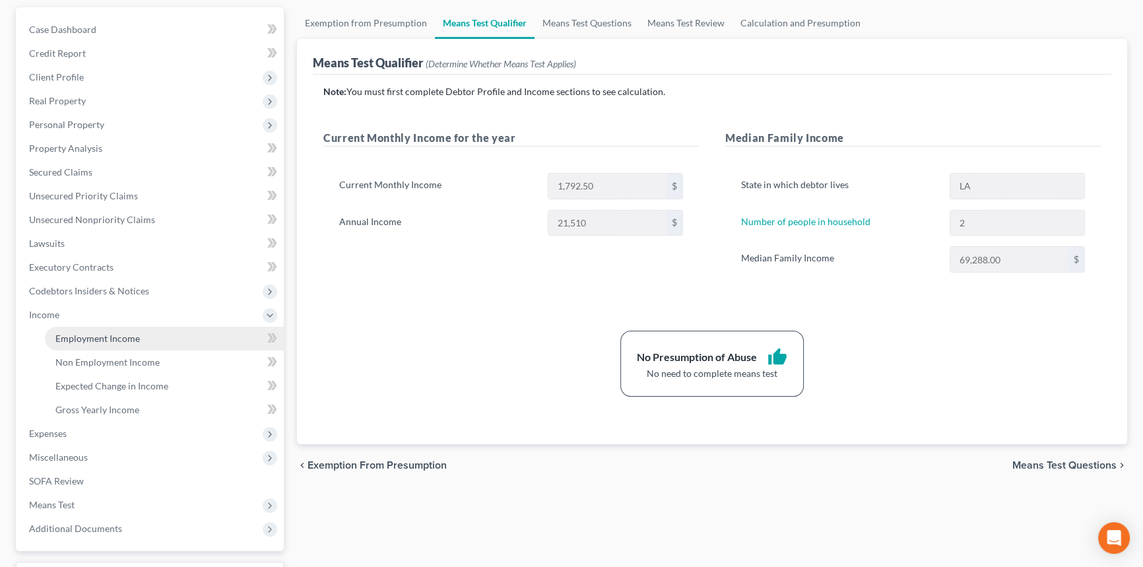
click at [88, 327] on link "Employment Income" at bounding box center [164, 339] width 239 height 24
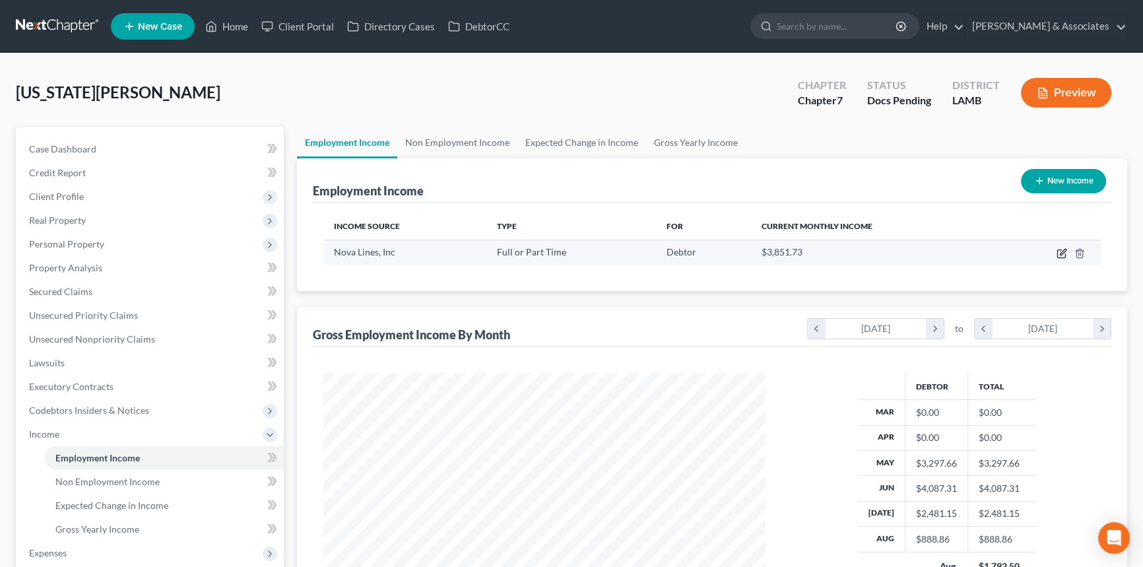
click at [1060, 257] on icon "button" at bounding box center [1062, 254] width 8 height 8
select select "0"
select select "14"
select select "3"
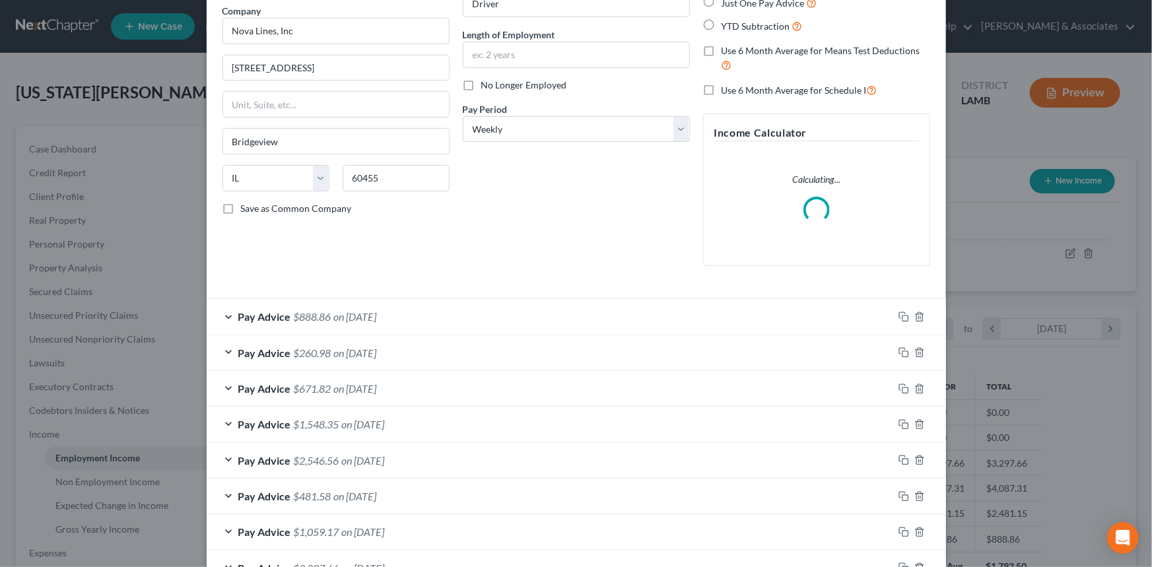
scroll to position [198, 0]
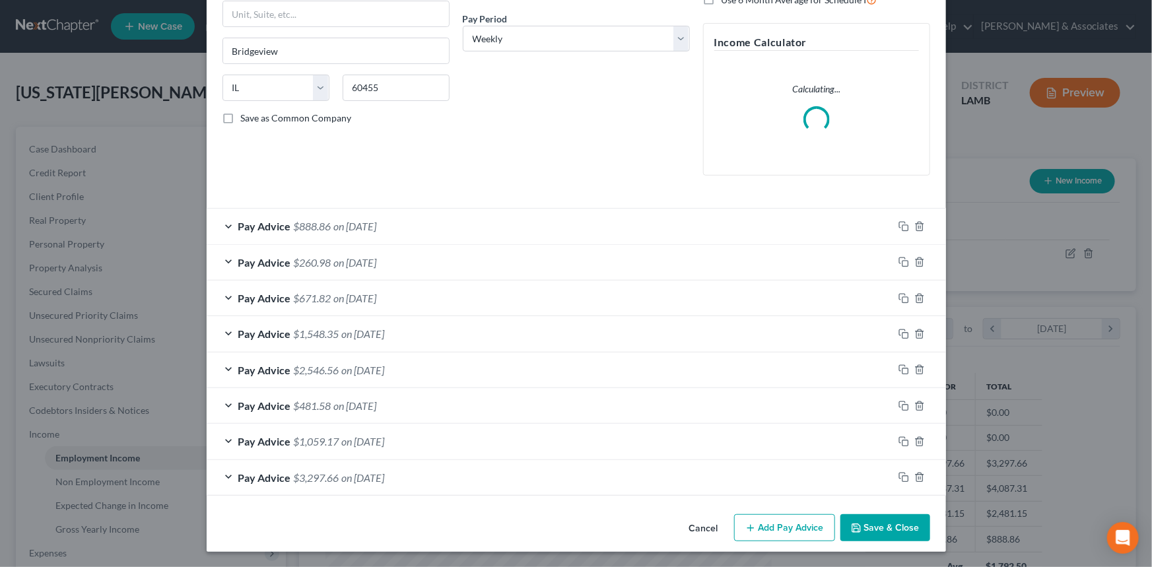
click at [790, 526] on button "Add Pay Advice" at bounding box center [784, 528] width 101 height 28
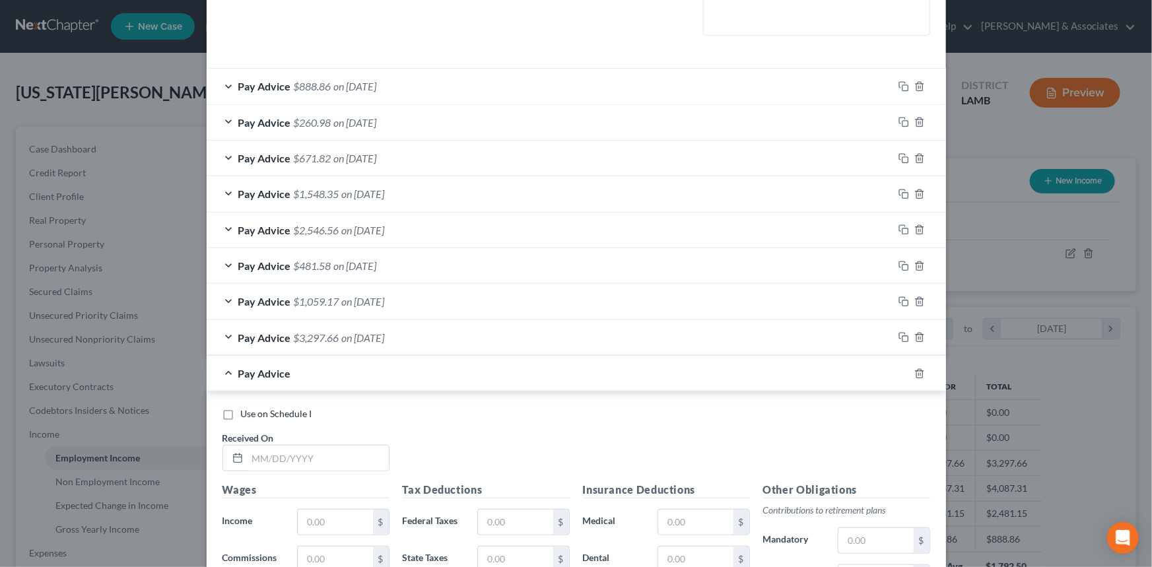
scroll to position [498, 0]
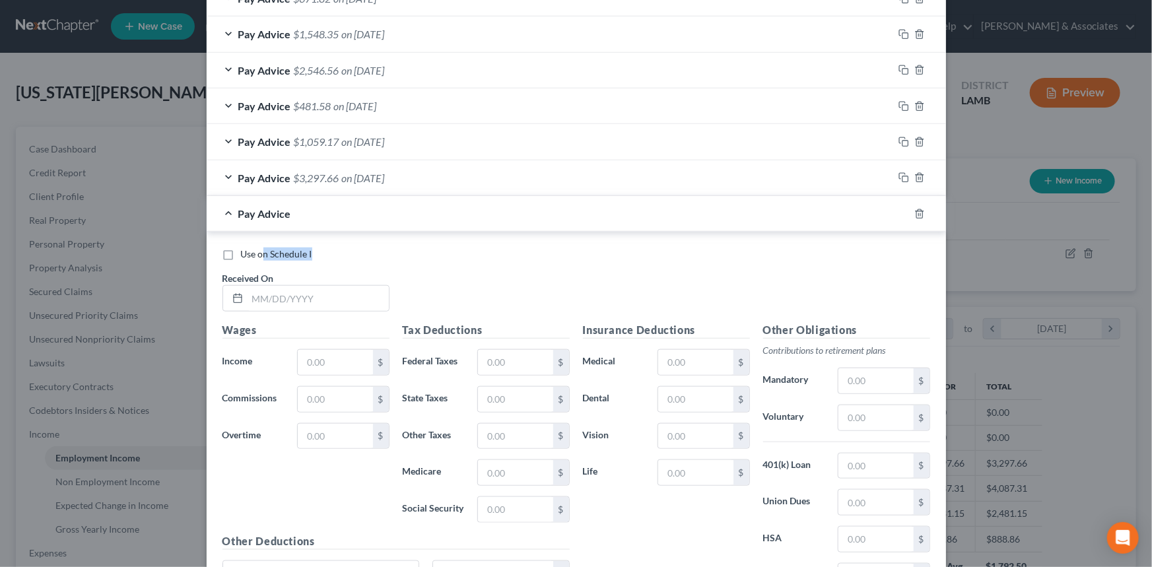
click at [259, 257] on div "Use on Schedule I Received On *" at bounding box center [576, 285] width 721 height 75
click at [241, 250] on label "Use on Schedule I" at bounding box center [276, 254] width 71 height 13
click at [246, 250] on input "Use on Schedule I" at bounding box center [250, 252] width 9 height 9
checkbox input "true"
click at [263, 292] on input "text" at bounding box center [318, 298] width 141 height 25
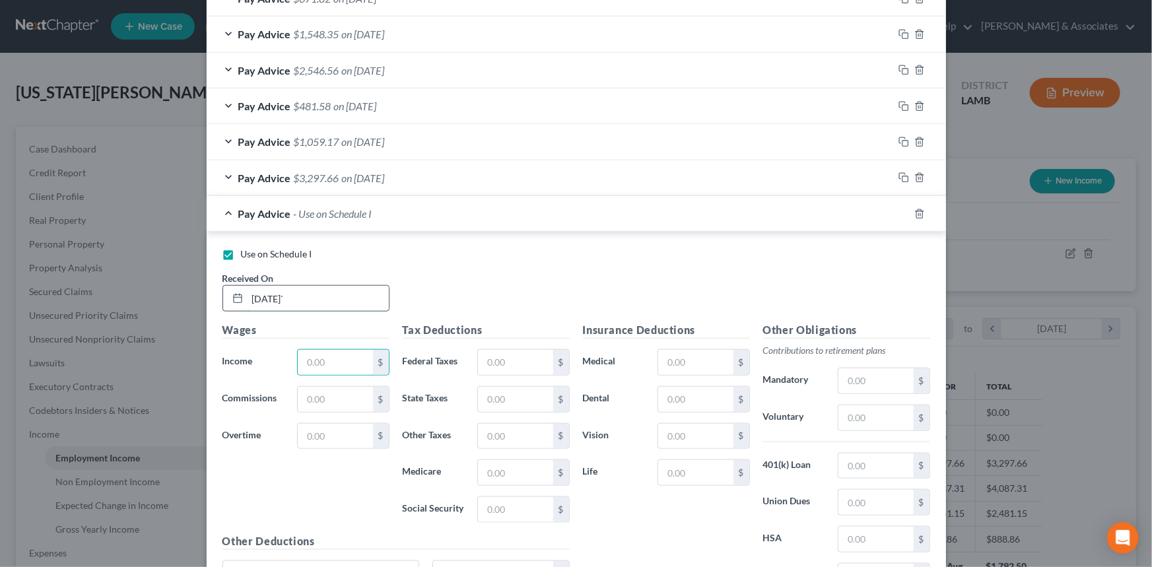
click at [327, 306] on input "[DATE]`" at bounding box center [318, 298] width 141 height 25
type input "[DATE]"
click at [331, 355] on input "text" at bounding box center [335, 362] width 75 height 25
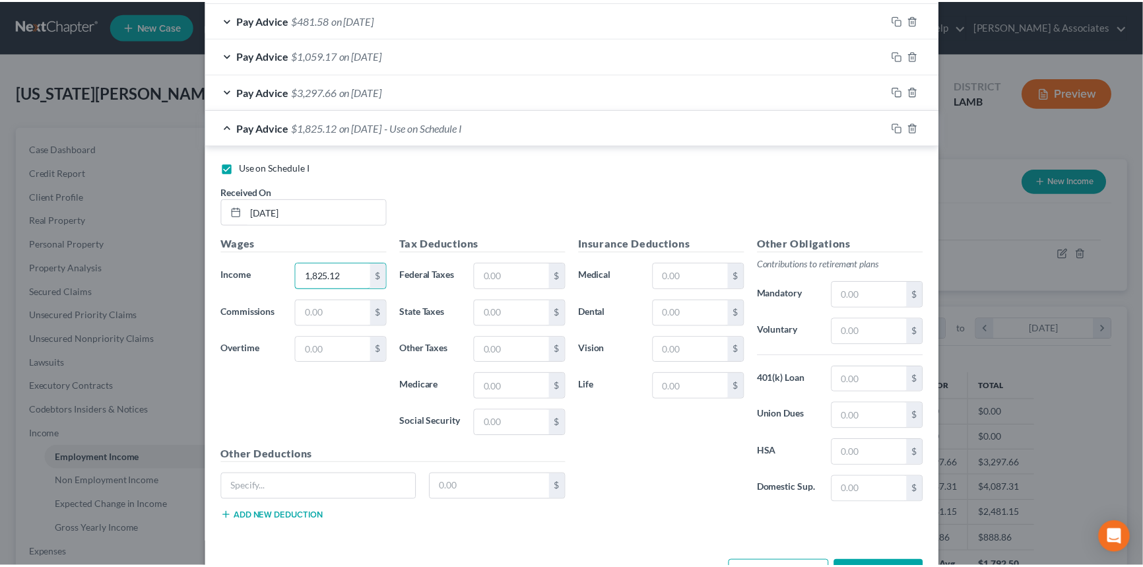
scroll to position [629, 0]
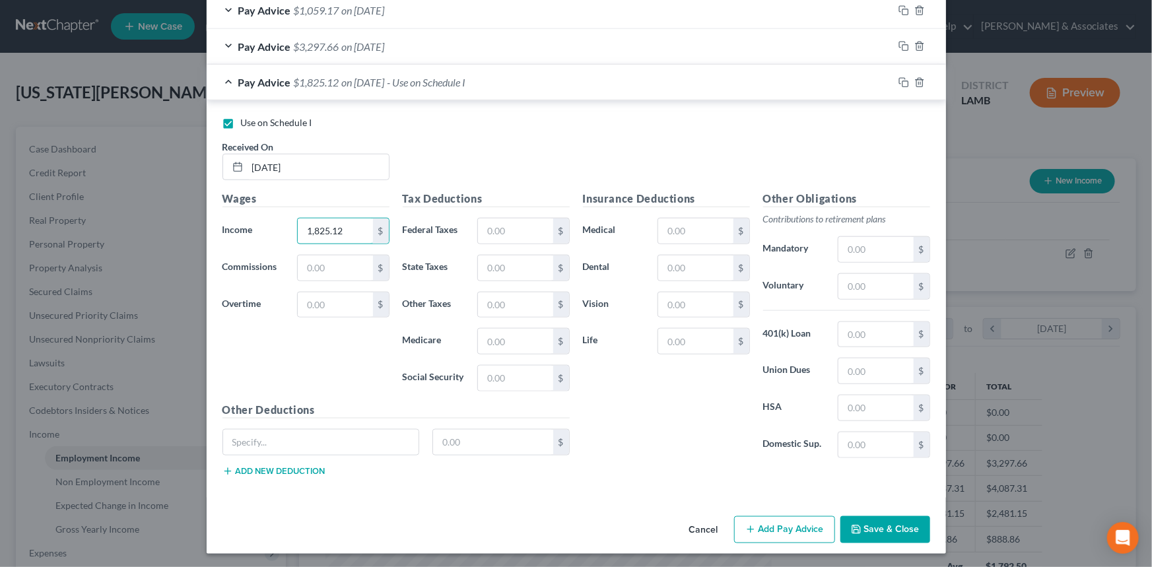
type input "1,825.12"
click at [878, 535] on button "Save & Close" at bounding box center [885, 530] width 90 height 28
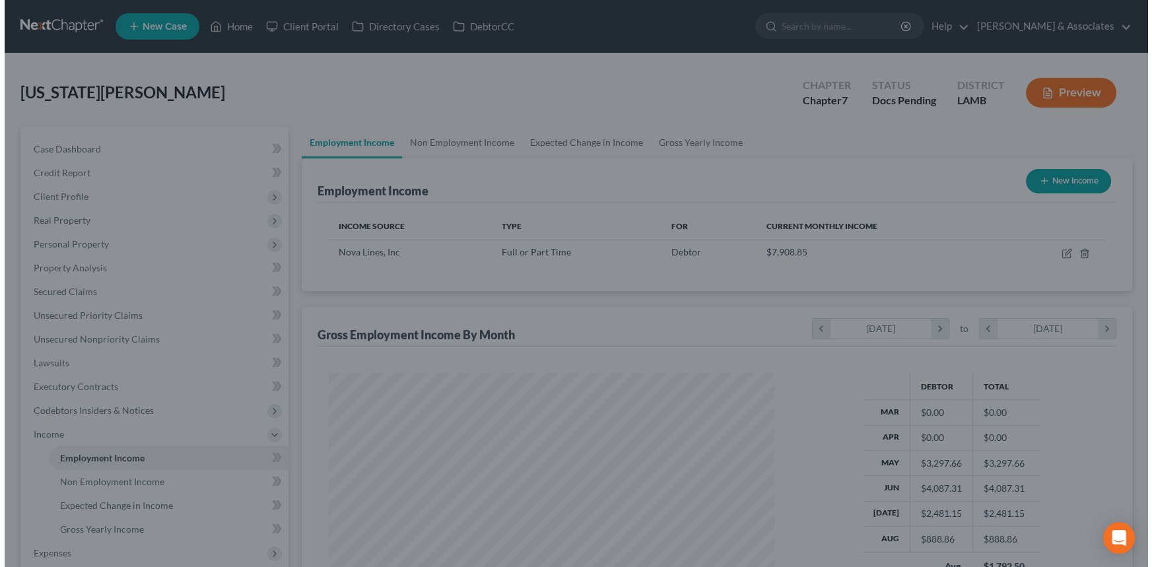
scroll to position [659975, 659743]
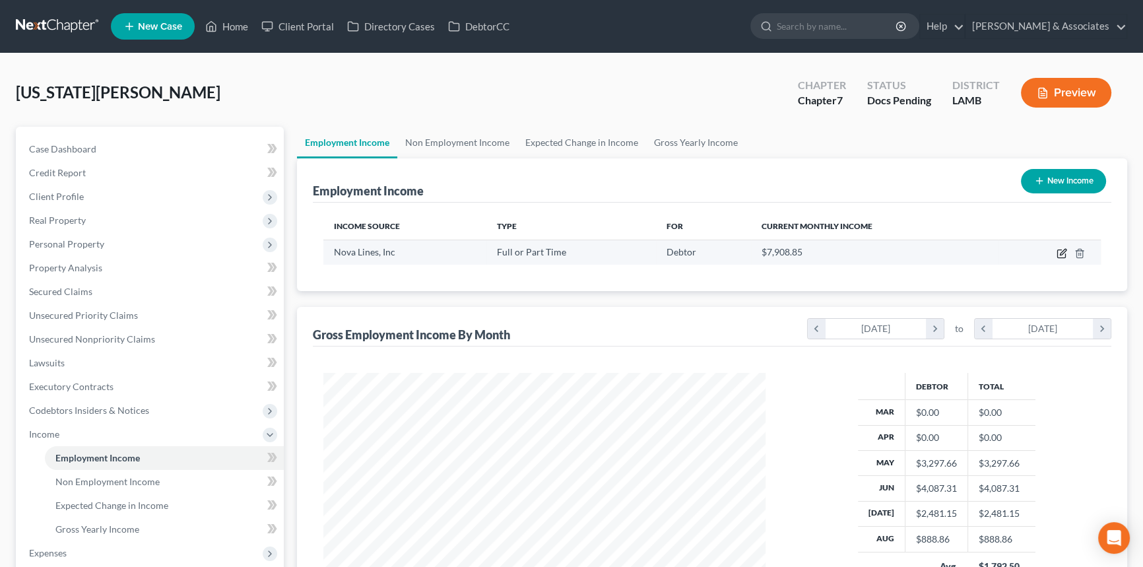
click at [1058, 252] on icon "button" at bounding box center [1062, 253] width 11 height 11
select select "0"
select select "14"
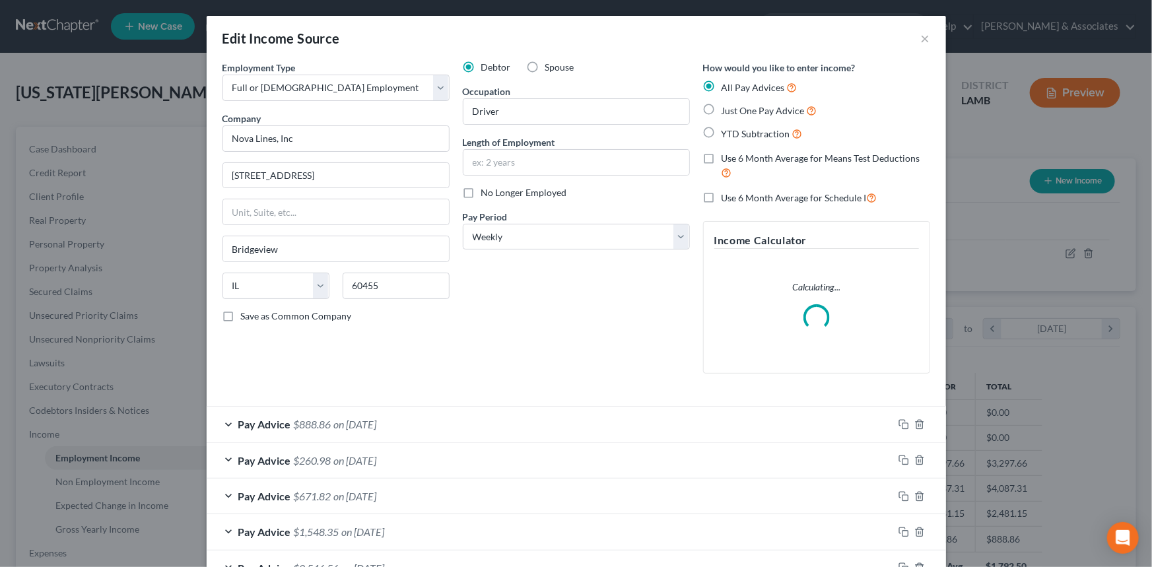
scroll to position [236, 473]
click at [548, 240] on select "Select Monthly Twice Monthly Every Other Week Weekly" at bounding box center [576, 237] width 227 height 26
select select "0"
click at [463, 224] on select "Select Monthly Twice Monthly Every Other Week Weekly" at bounding box center [576, 237] width 227 height 26
click at [556, 318] on div "Debtor Spouse Occupation Driver Length of Employment No Longer Employed Pay Per…" at bounding box center [576, 223] width 240 height 324
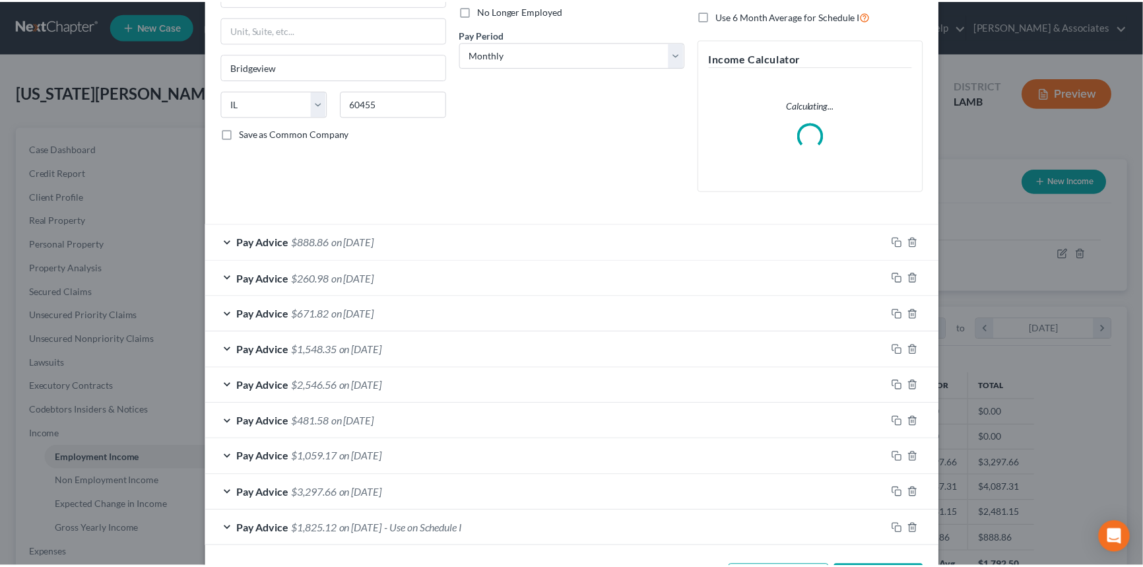
scroll to position [234, 0]
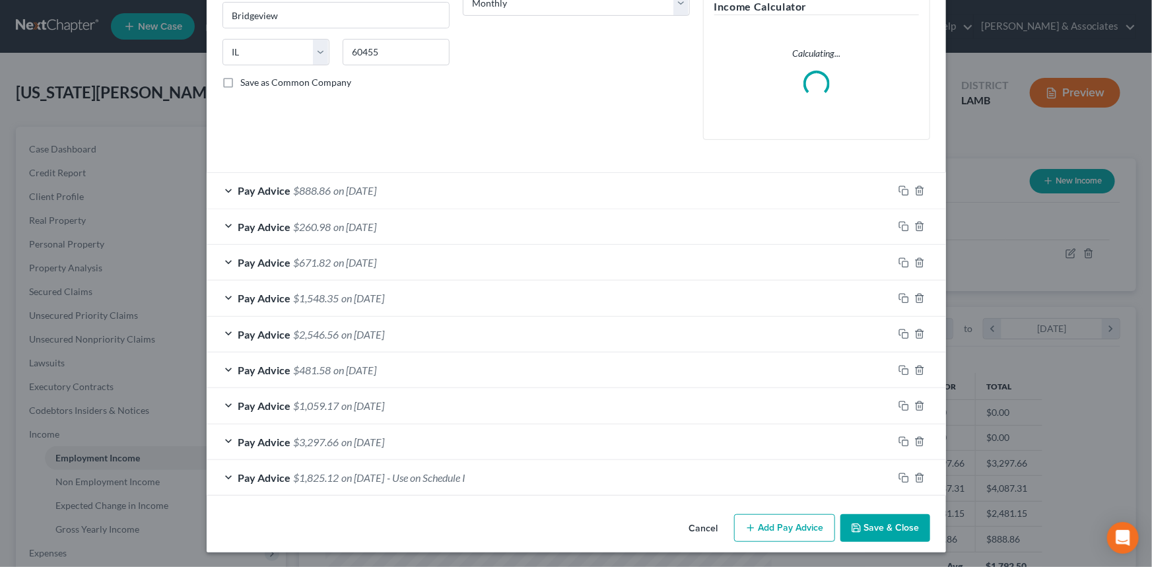
click at [860, 525] on button "Save & Close" at bounding box center [885, 528] width 90 height 28
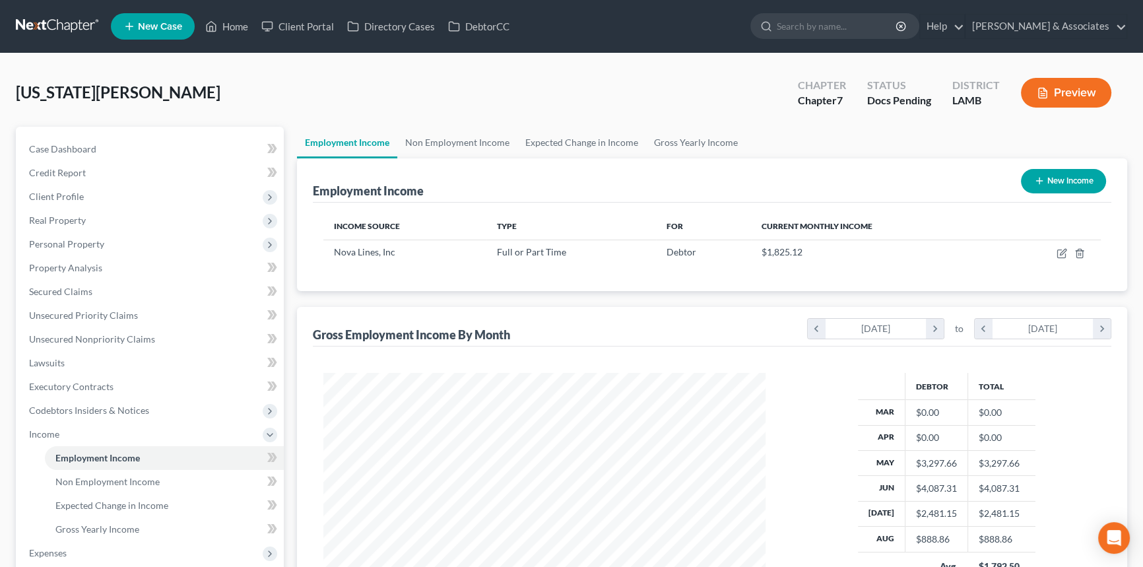
scroll to position [228, 0]
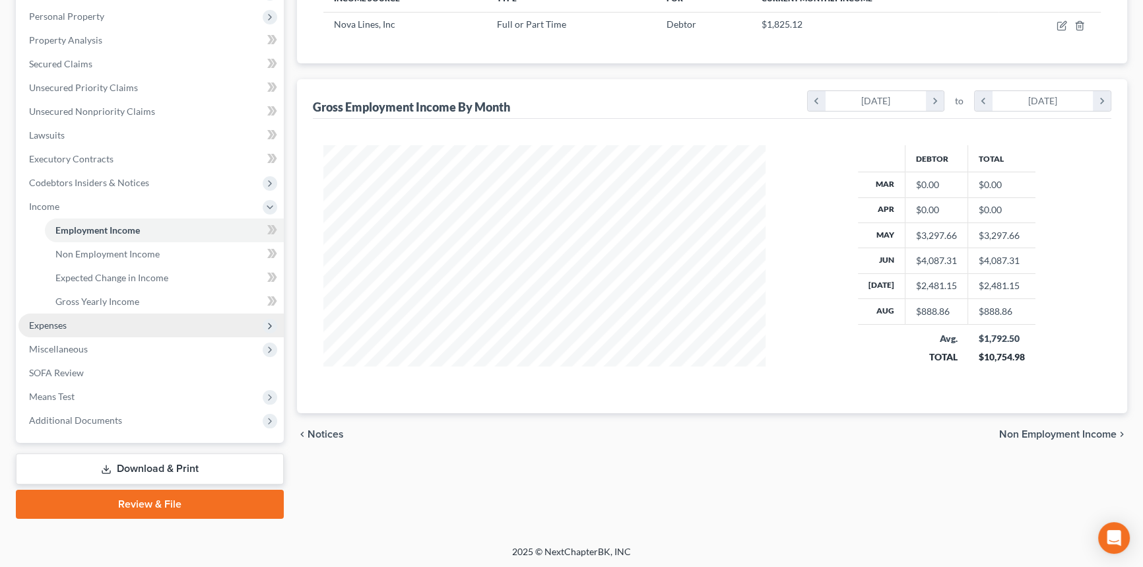
click at [28, 316] on span "Expenses" at bounding box center [150, 326] width 265 height 24
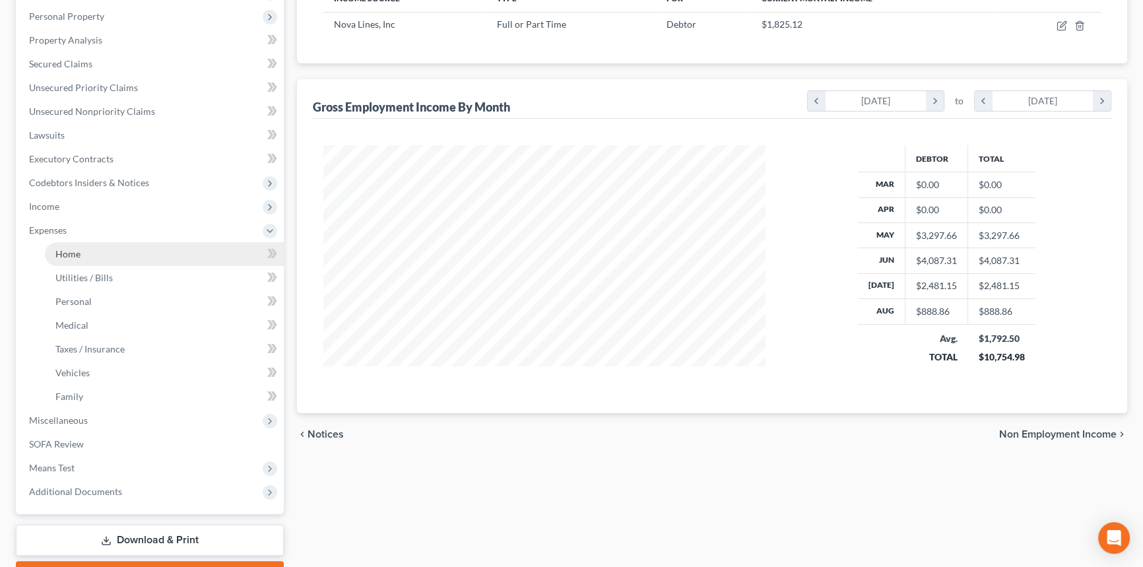
click at [109, 250] on link "Home" at bounding box center [164, 254] width 239 height 24
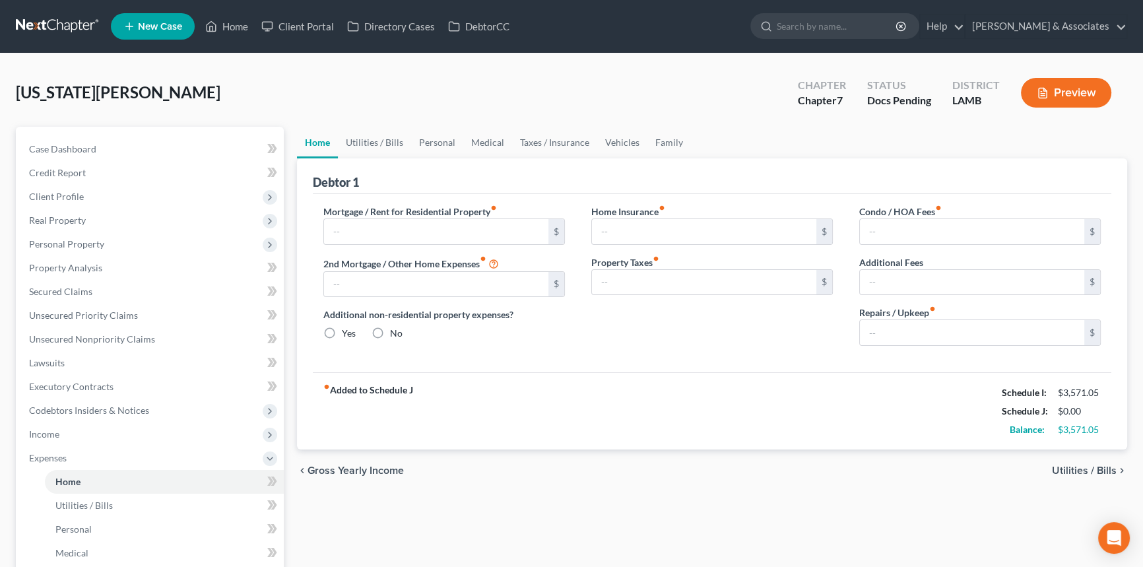
type input "0.00"
radio input "true"
type input "0.00"
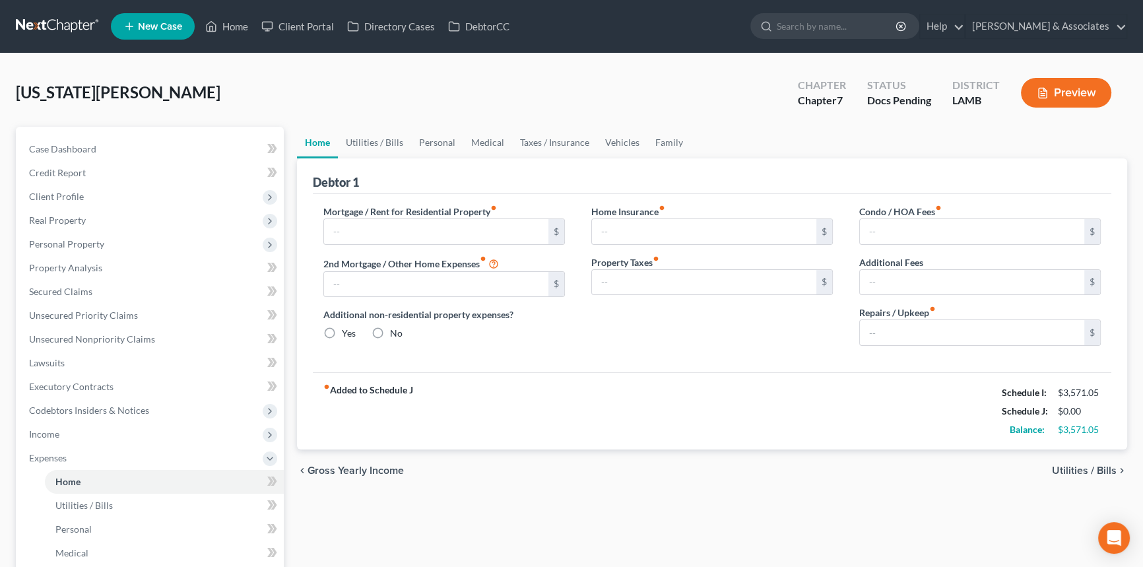
type input "0.00"
click at [82, 146] on span "Case Dashboard" at bounding box center [62, 148] width 67 height 11
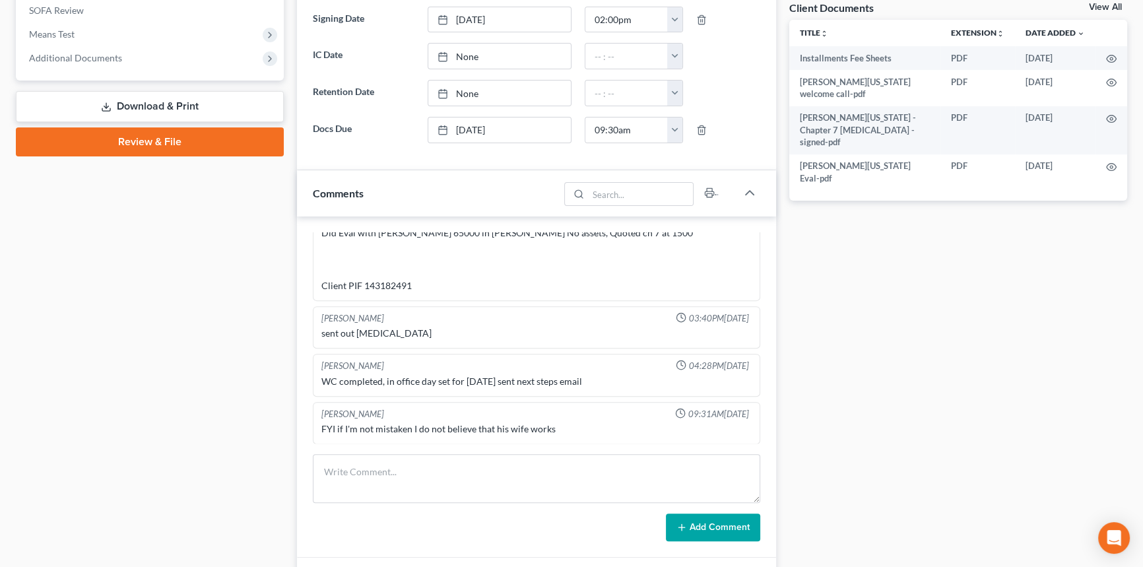
scroll to position [632, 0]
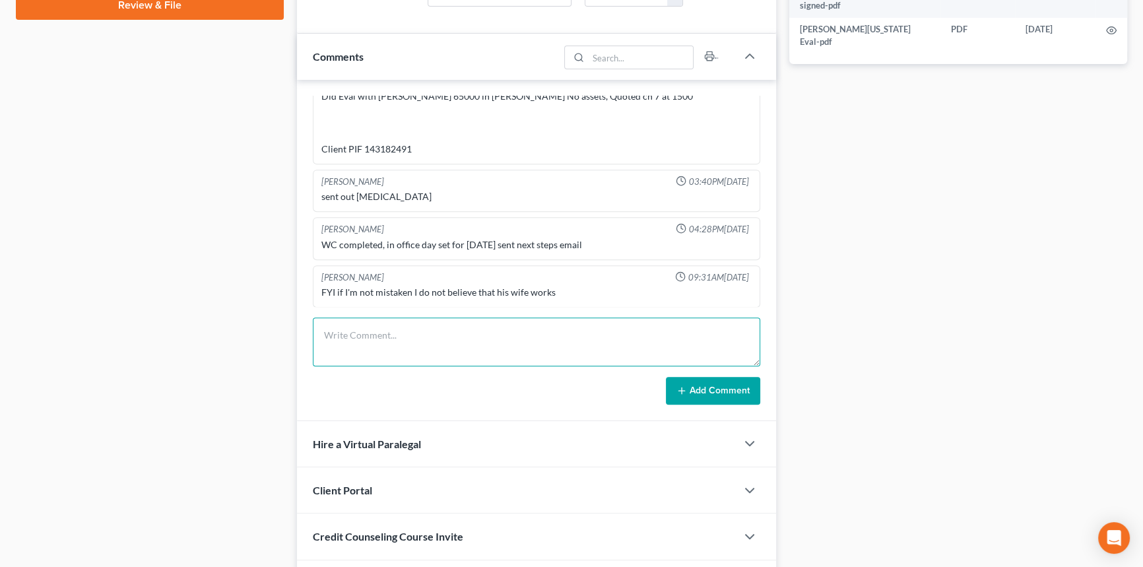
drag, startPoint x: 421, startPoint y: 316, endPoint x: 421, endPoint y: 329, distance: 12.5
click at [421, 318] on textarea at bounding box center [537, 342] width 448 height 49
click at [421, 329] on textarea at bounding box center [537, 342] width 448 height 49
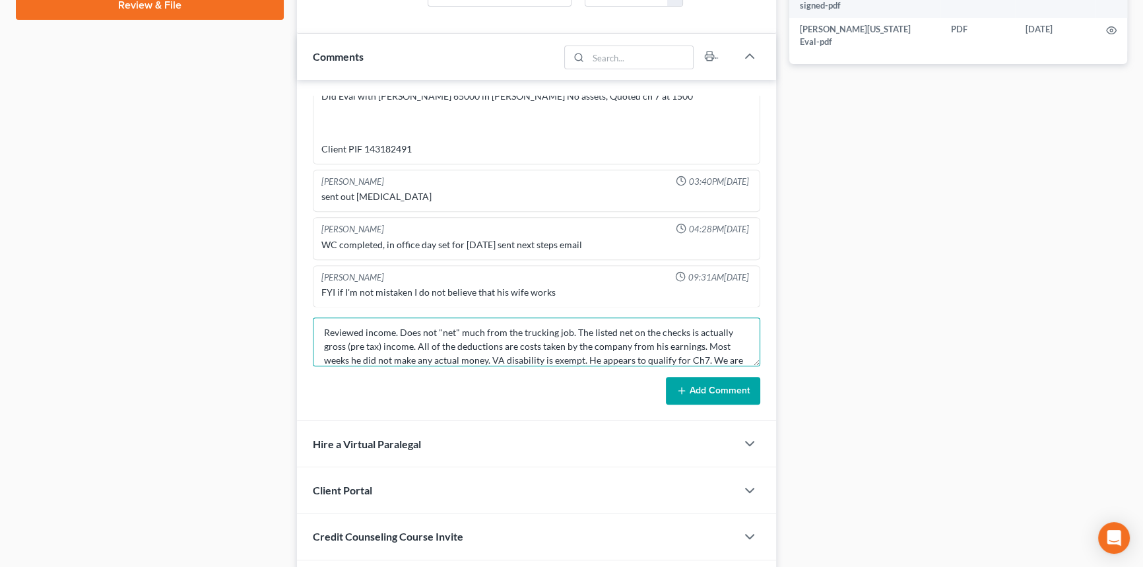
scroll to position [17, 0]
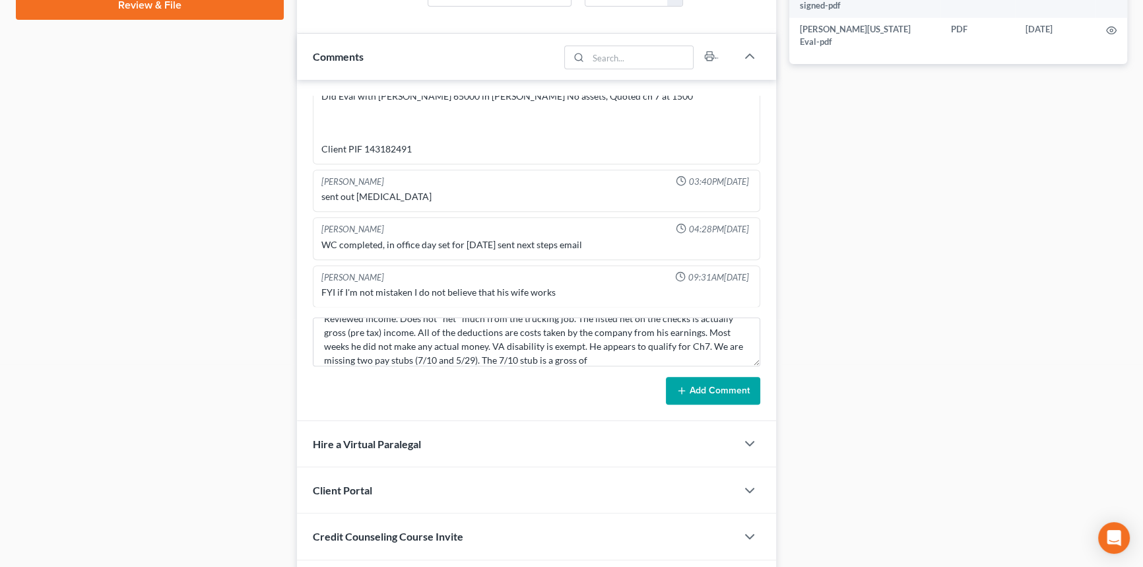
click at [630, 369] on form "Reviewed income. Does not "net" much from the trucking job. The listed net on t…" at bounding box center [537, 361] width 448 height 87
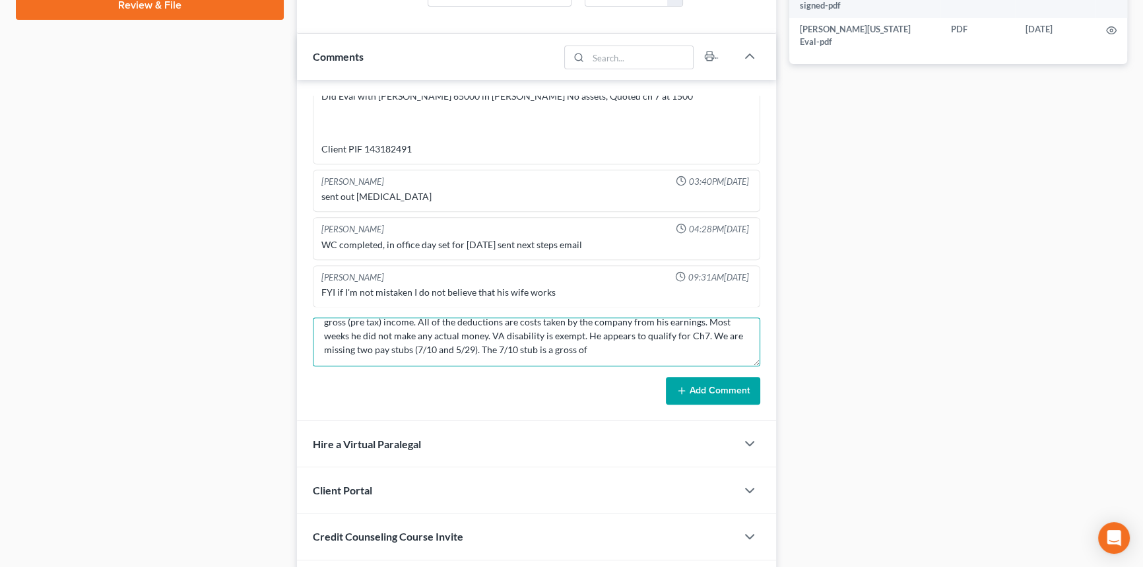
drag, startPoint x: 553, startPoint y: 357, endPoint x: 575, endPoint y: 355, distance: 22.6
click at [575, 355] on textarea "Reviewed income. Does not "net" much from the trucking job. The listed net on t…" at bounding box center [537, 342] width 448 height 49
type textarea "Reviewed income. Does not "net" much from the trucking job. The listed net on t…"
click at [722, 377] on button "Add Comment" at bounding box center [713, 391] width 94 height 28
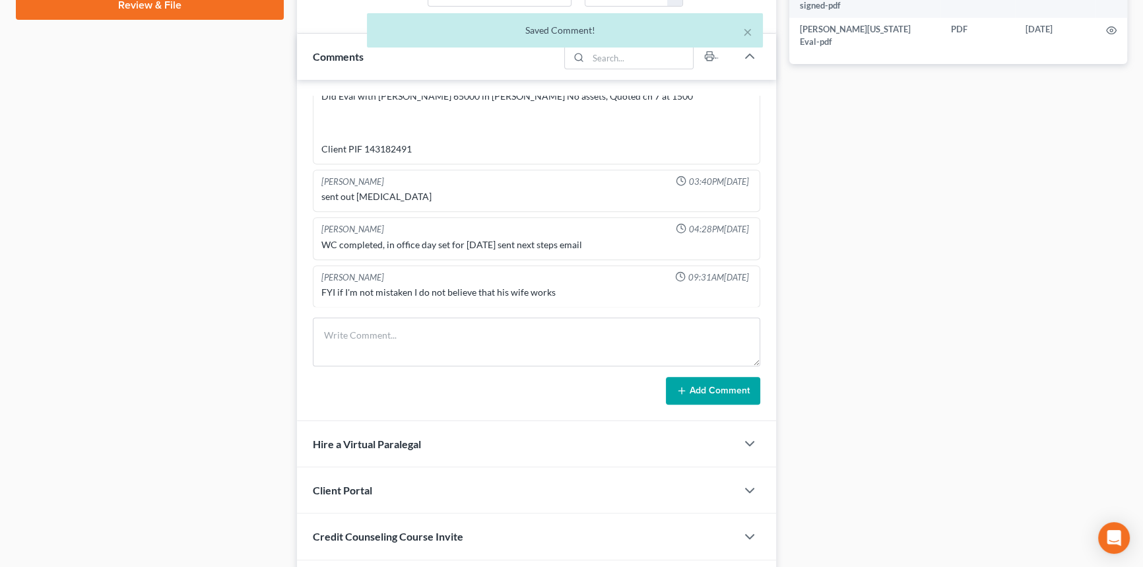
scroll to position [155, 0]
